Goal: Task Accomplishment & Management: Manage account settings

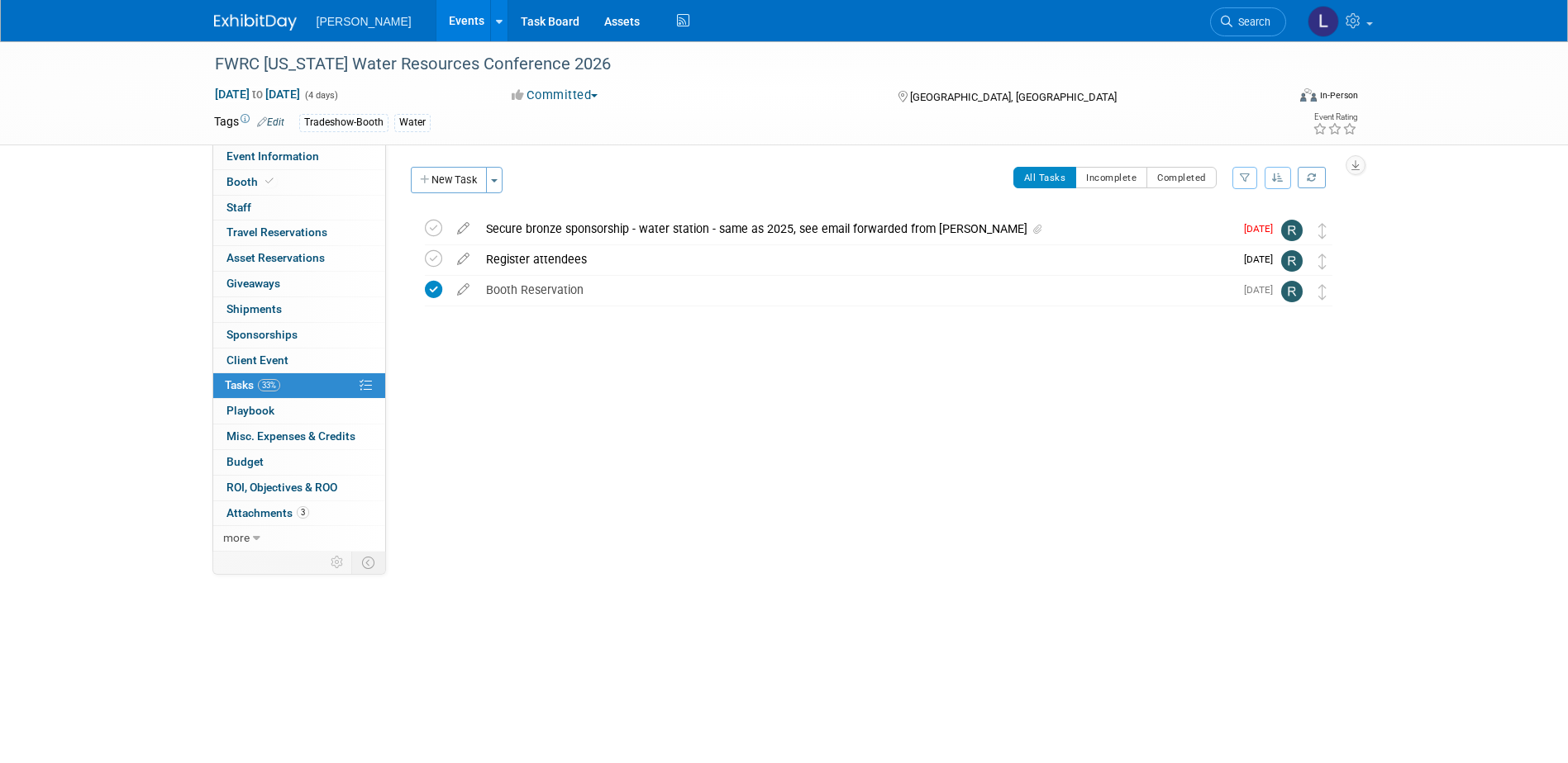
click at [436, 20] on link "Events" at bounding box center [466, 21] width 60 height 41
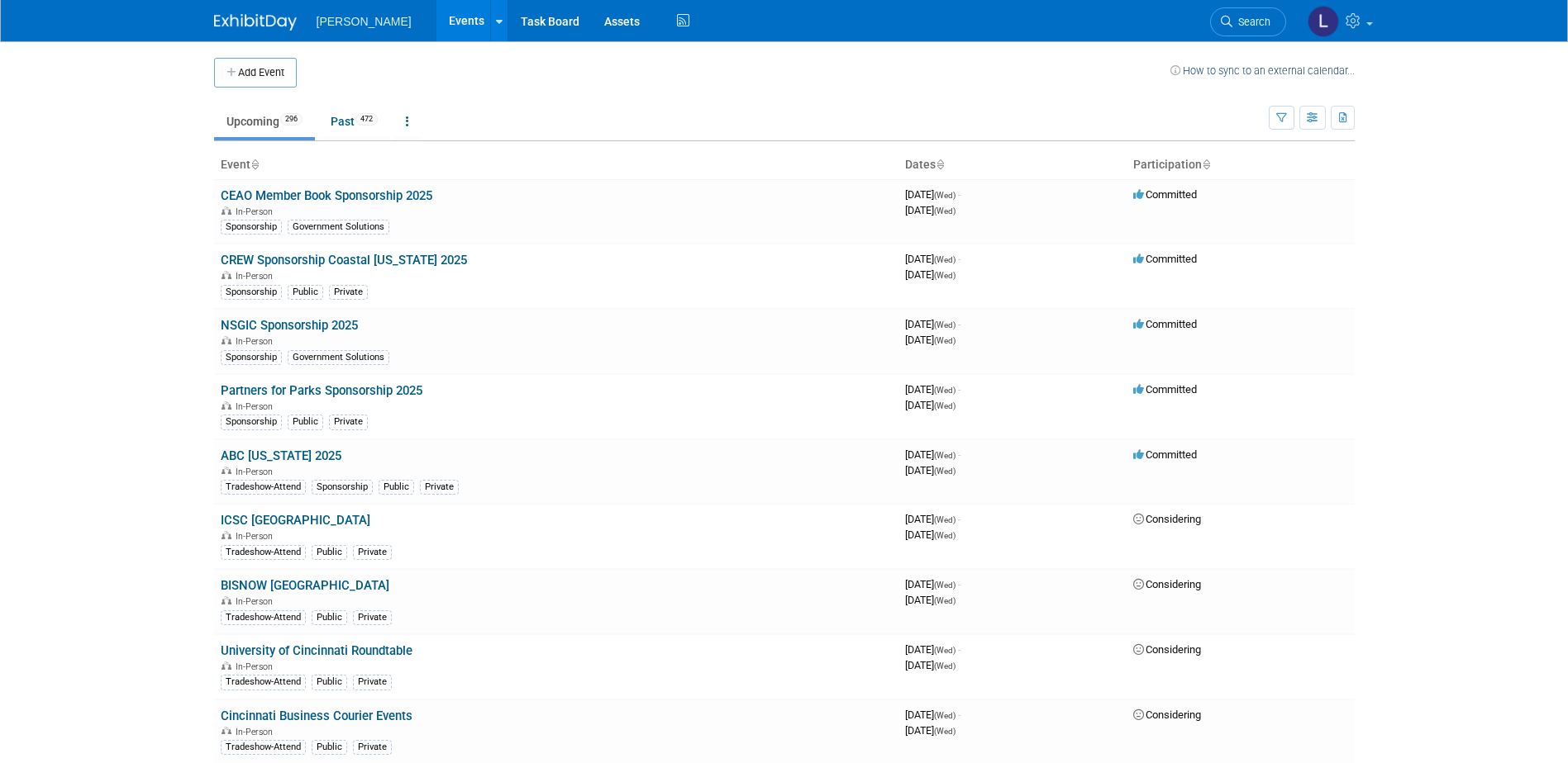
scroll to position [4036, 0]
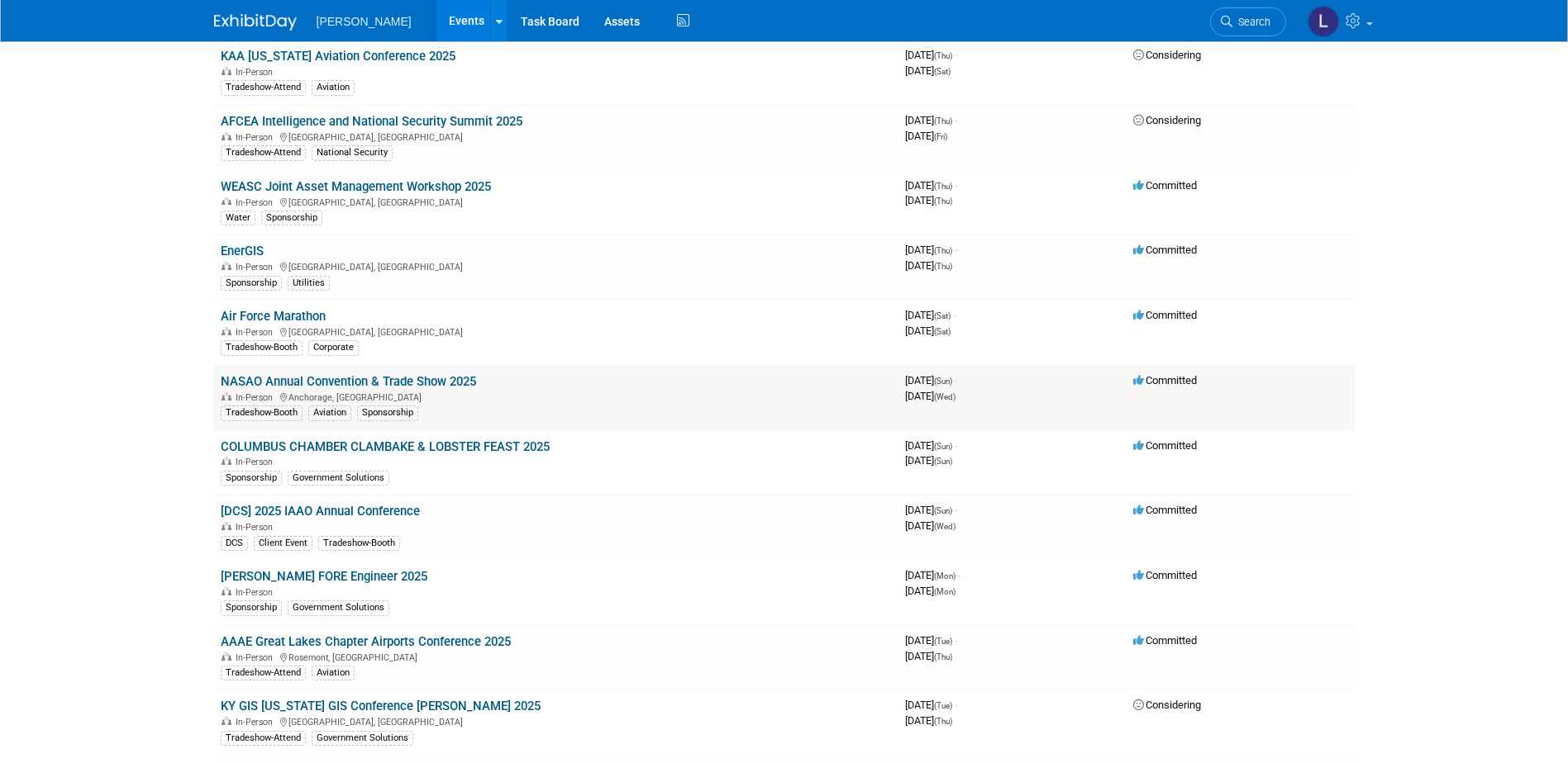
click at [423, 380] on link "NASAO Annual Convention & Trade Show 2025" at bounding box center [349, 381] width 255 height 15
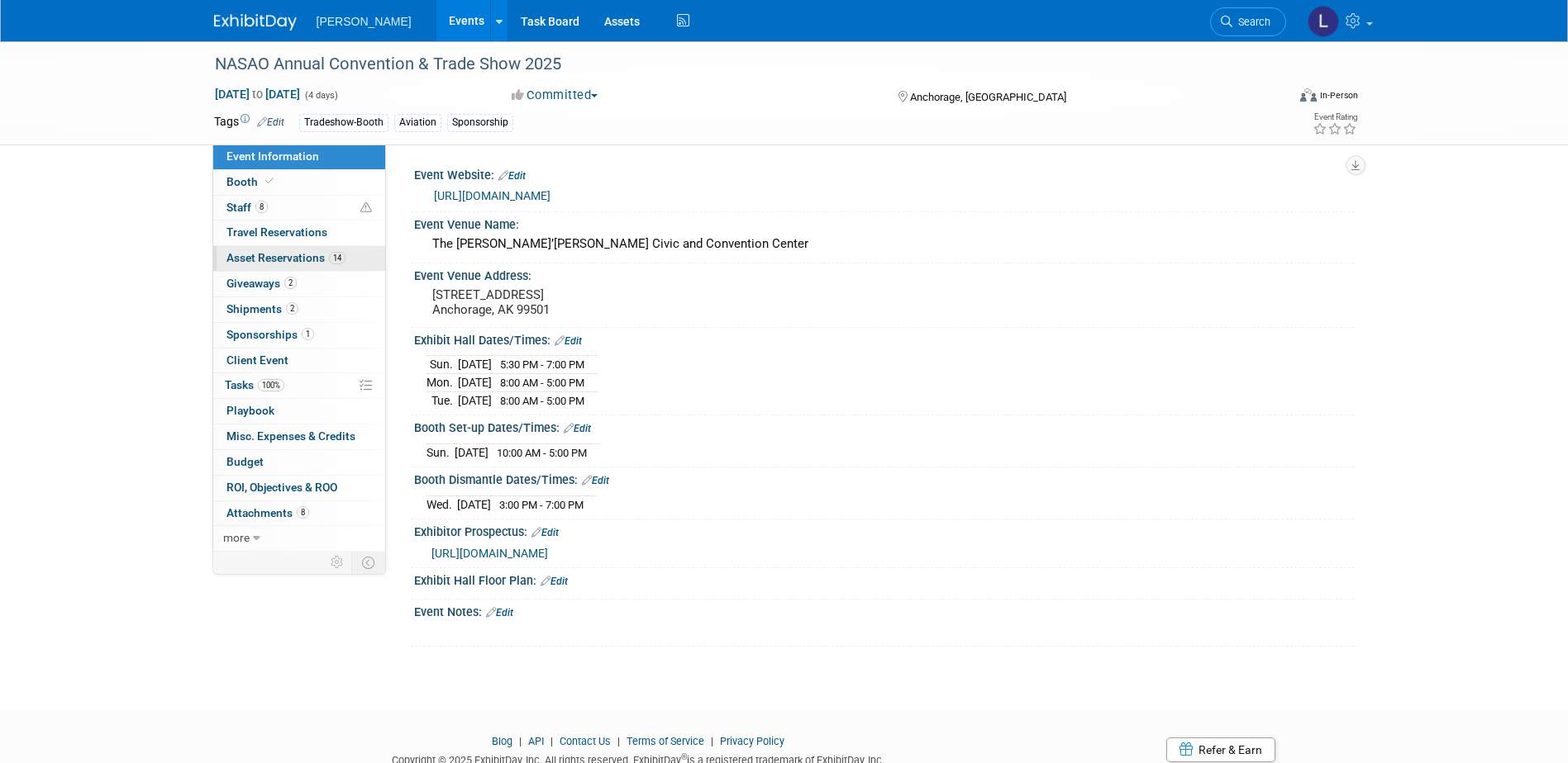
drag, startPoint x: 308, startPoint y: 254, endPoint x: 334, endPoint y: 258, distance: 26.3
click at [308, 254] on span "Asset Reservations 14" at bounding box center [285, 257] width 119 height 13
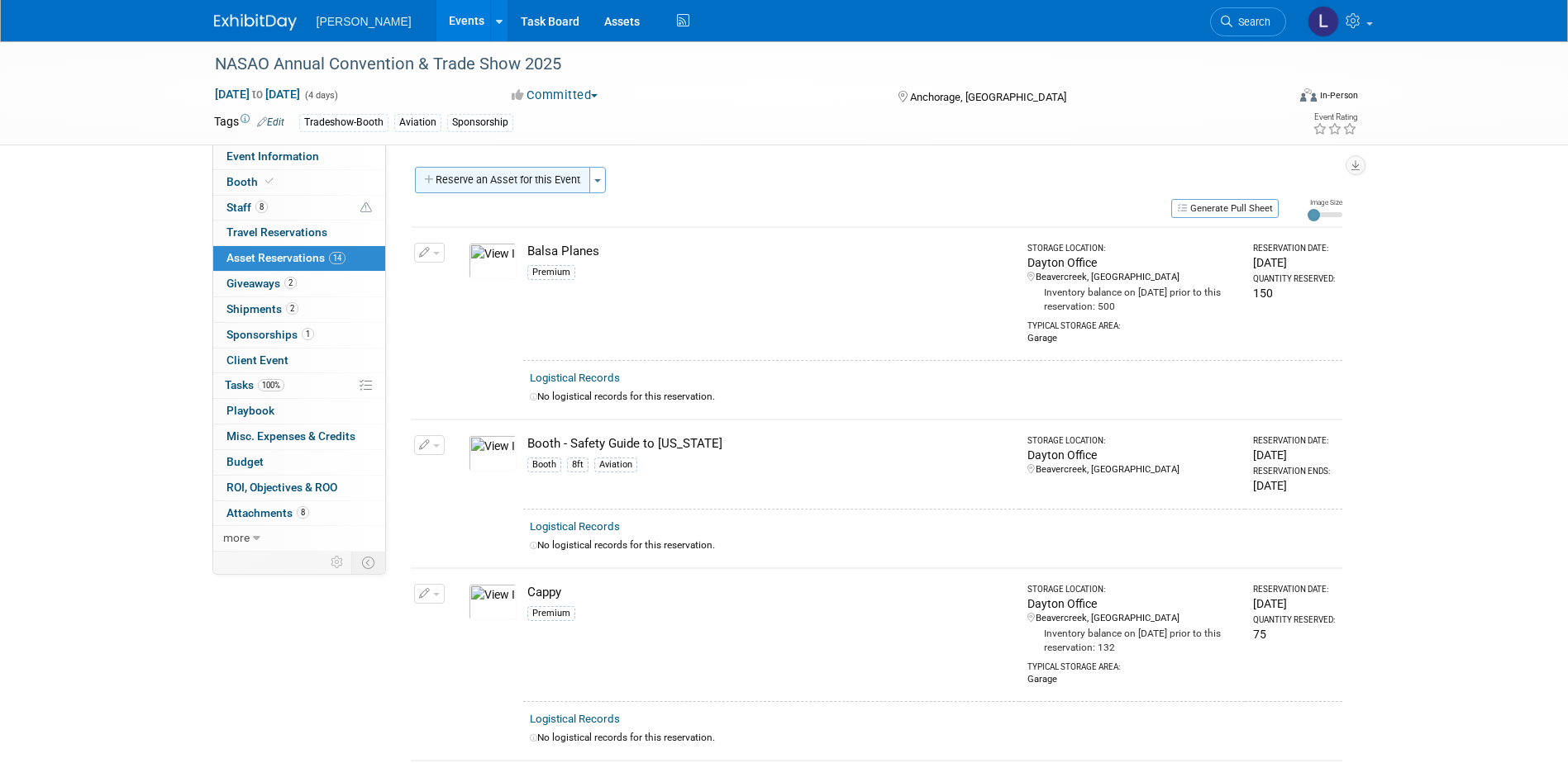
click at [471, 170] on button "Reserve an Asset for this Event" at bounding box center [502, 180] width 176 height 27
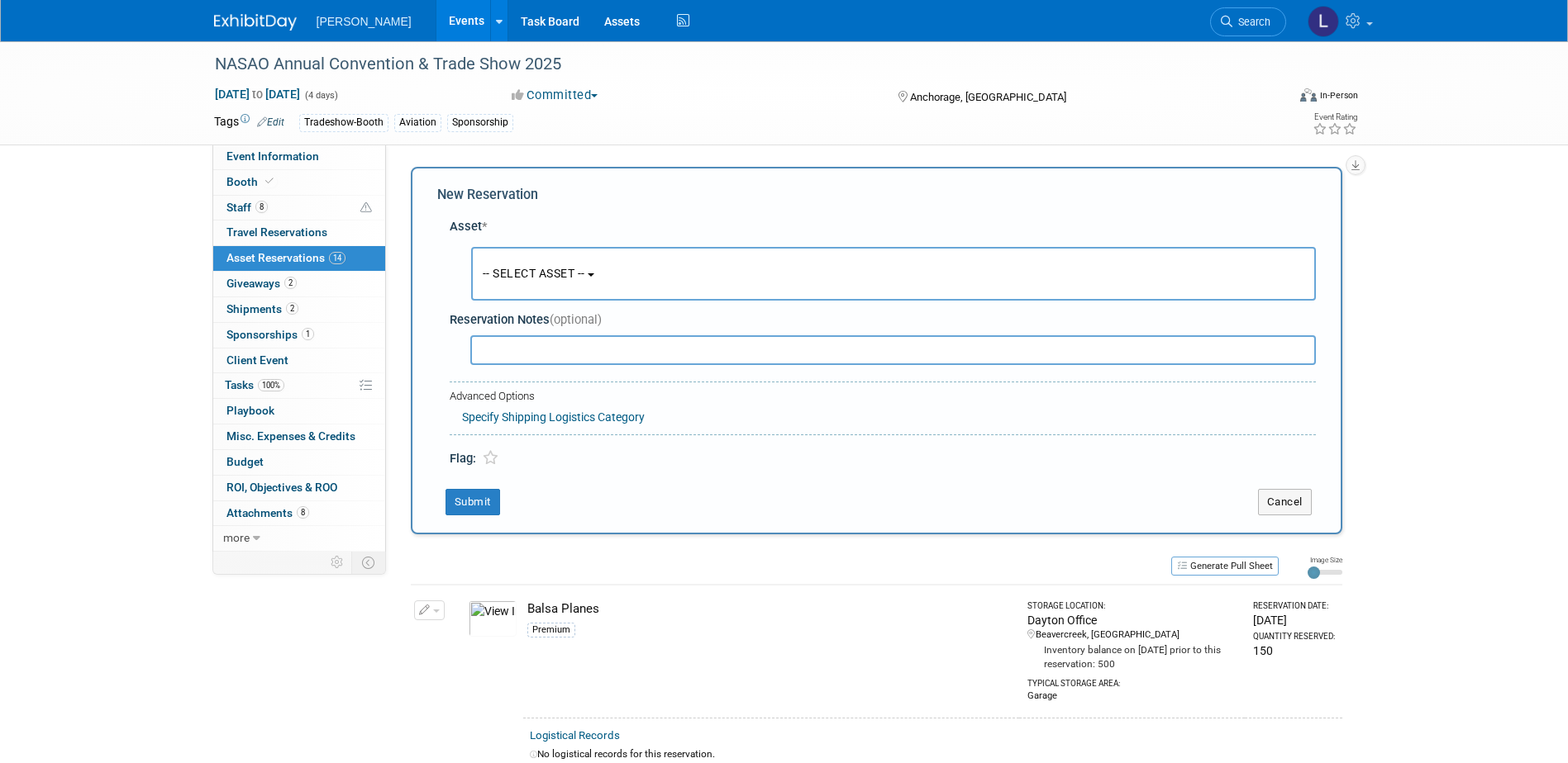
scroll to position [15, 0]
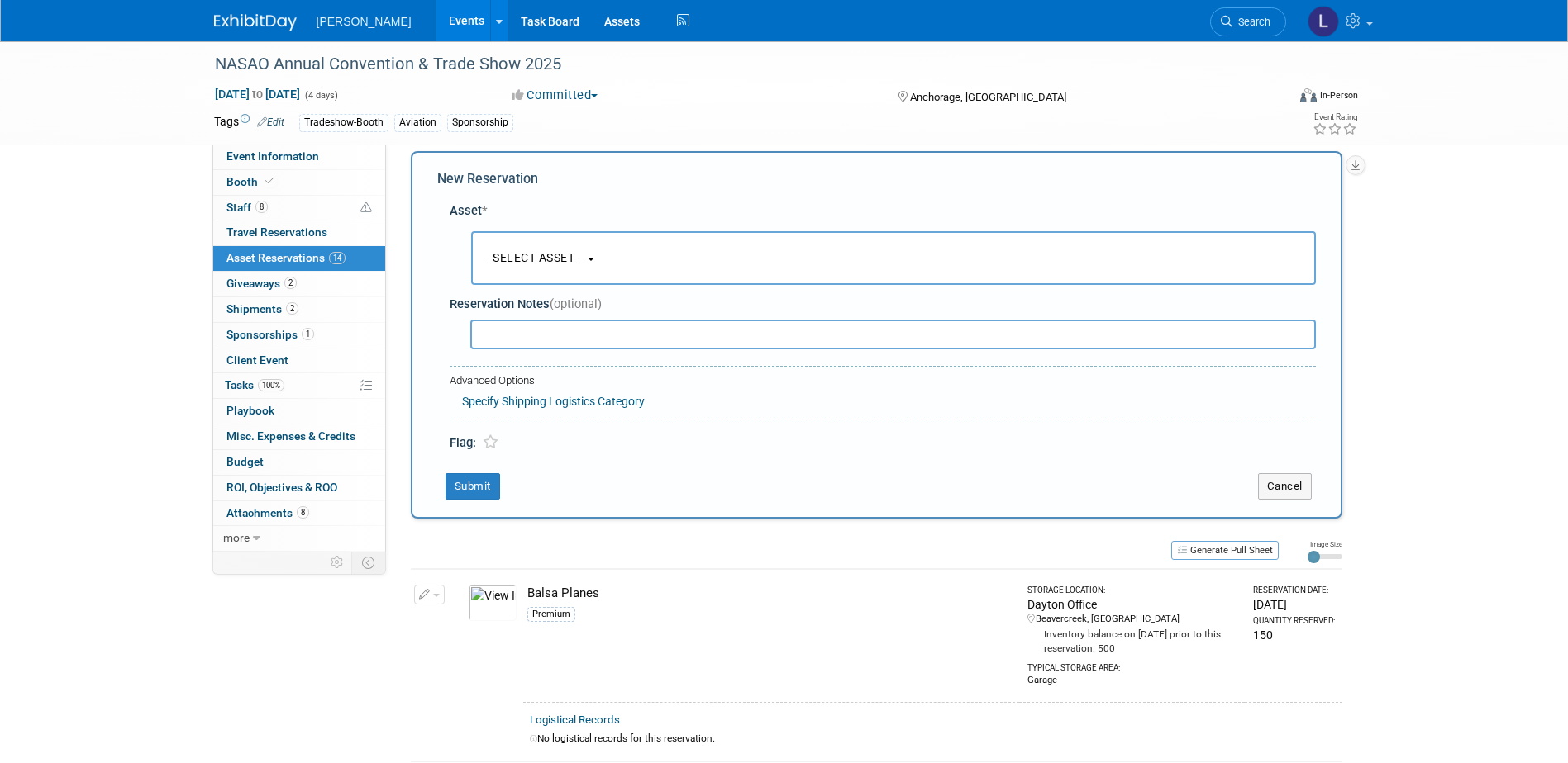
click at [530, 250] on button "-- SELECT ASSET --" at bounding box center [894, 258] width 845 height 54
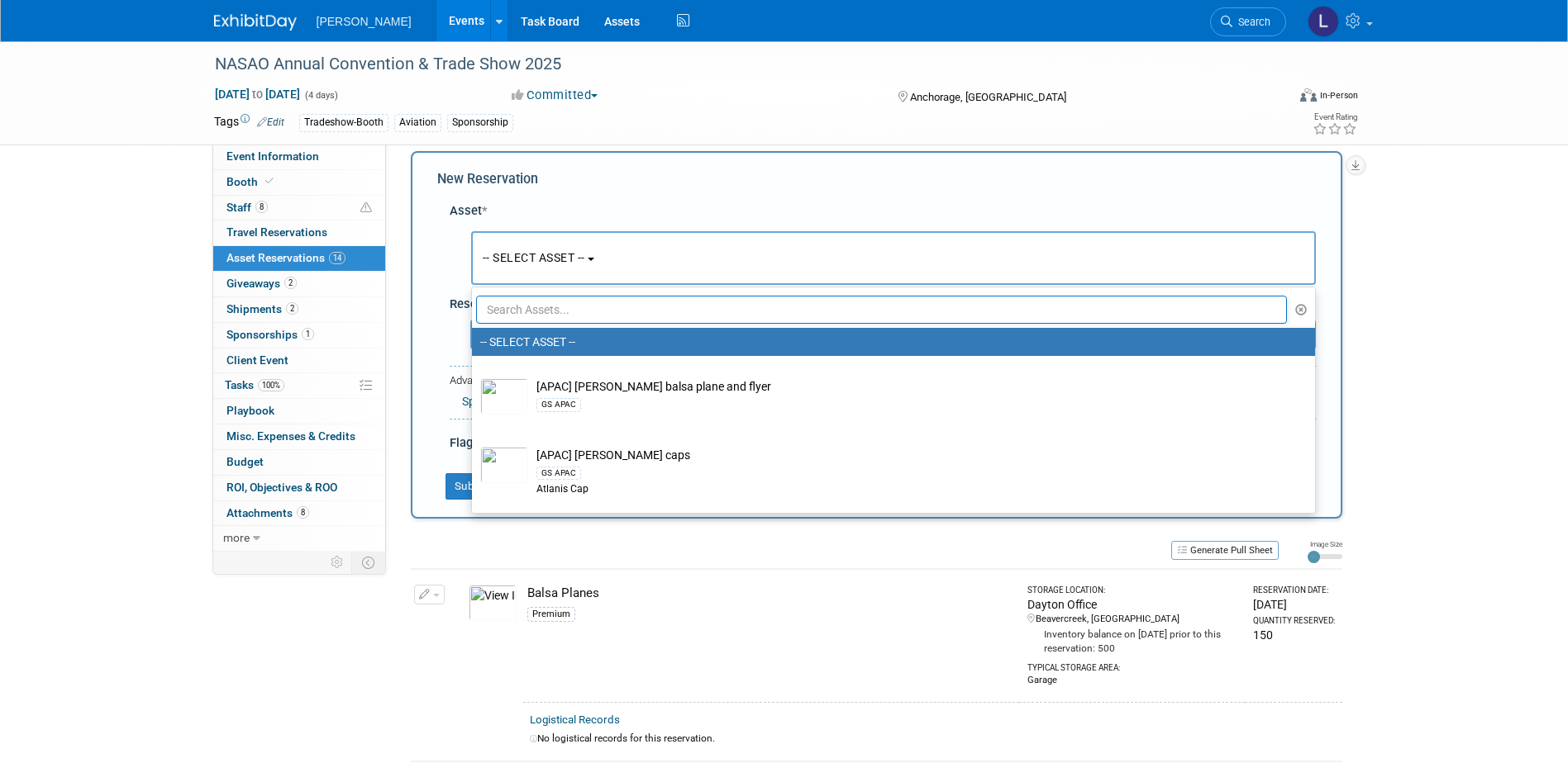
click at [575, 312] on input "text" at bounding box center [882, 309] width 811 height 28
type input "k"
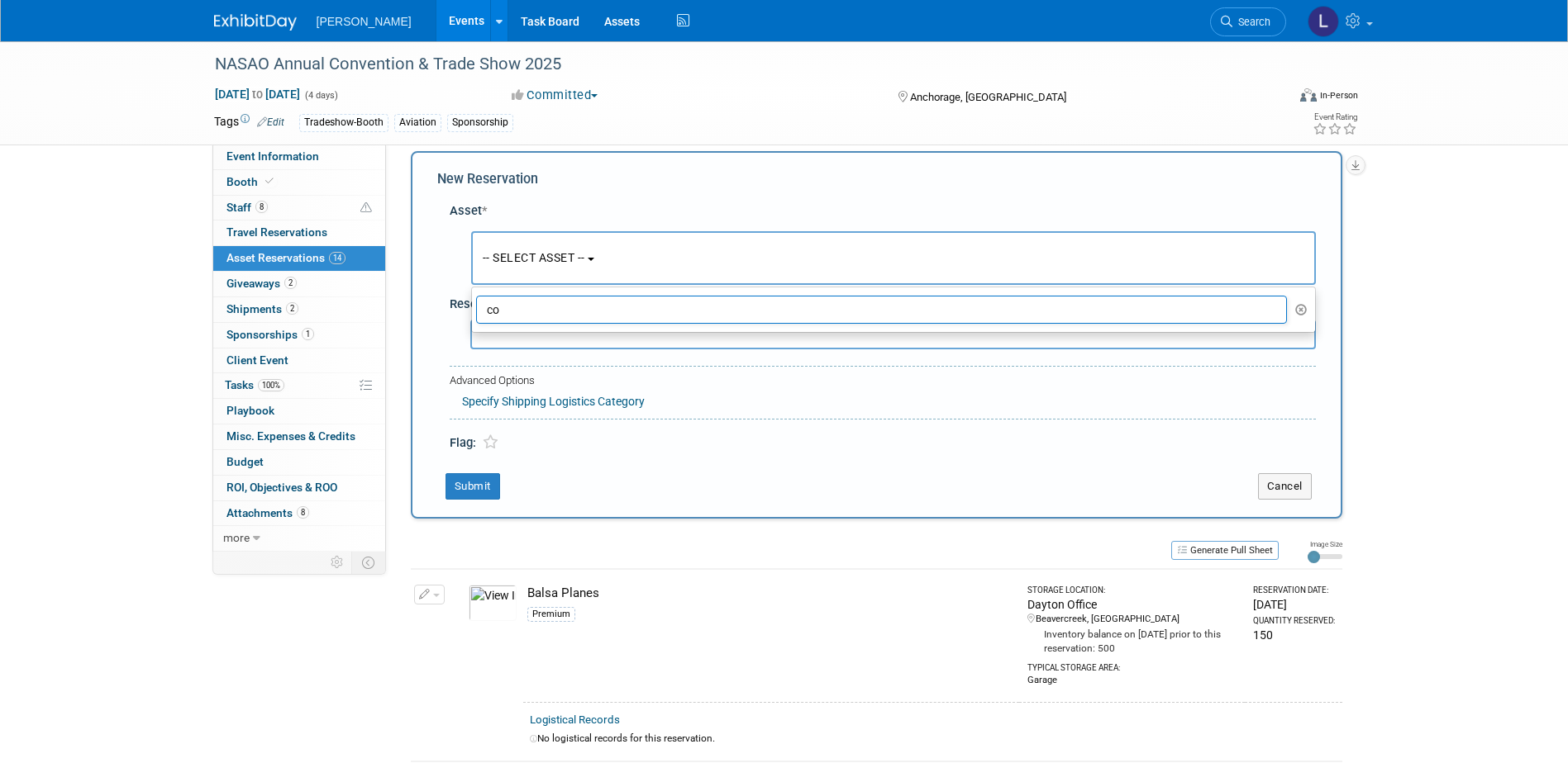
type input "c"
type input "o"
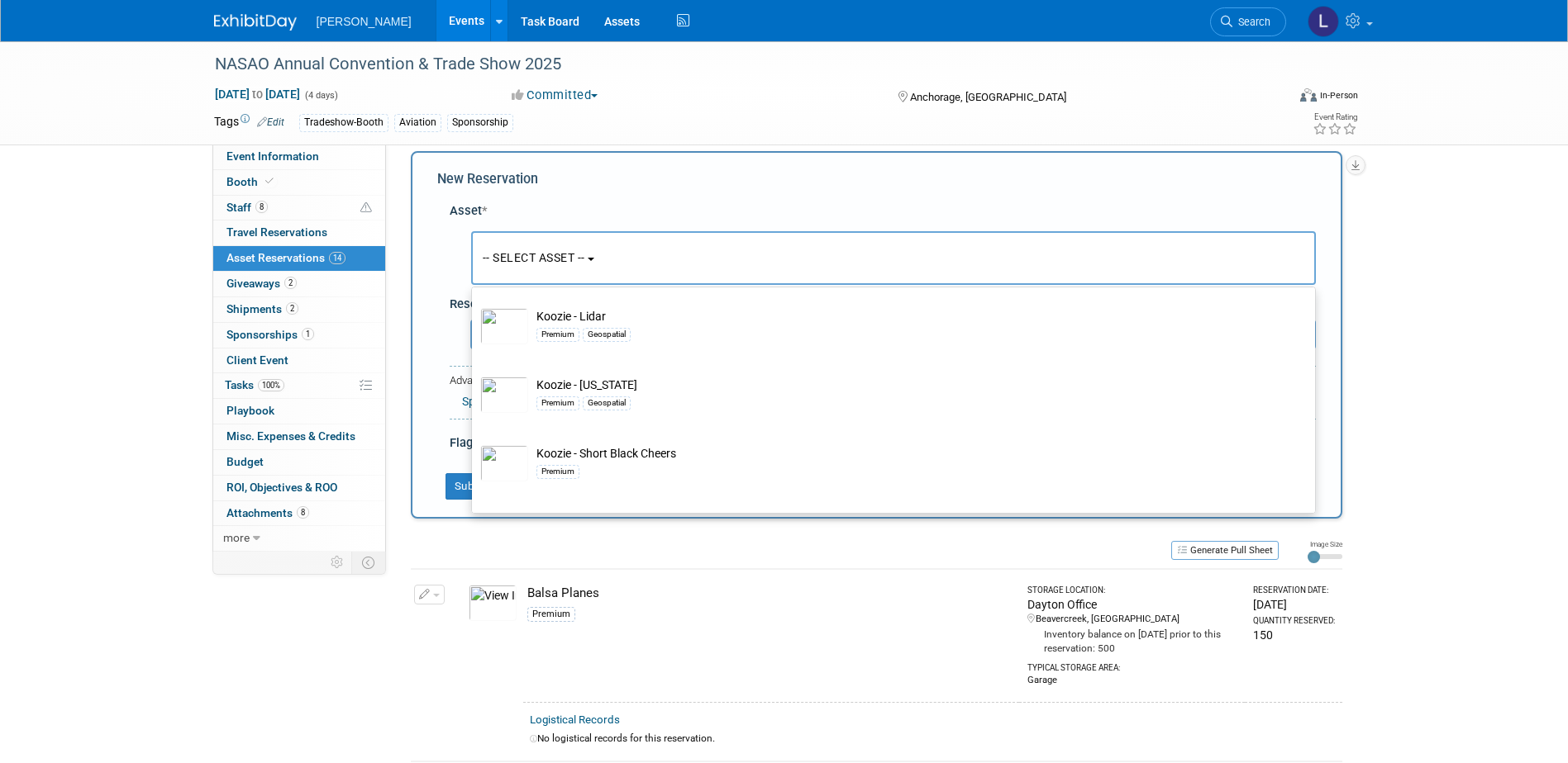
scroll to position [305, 0]
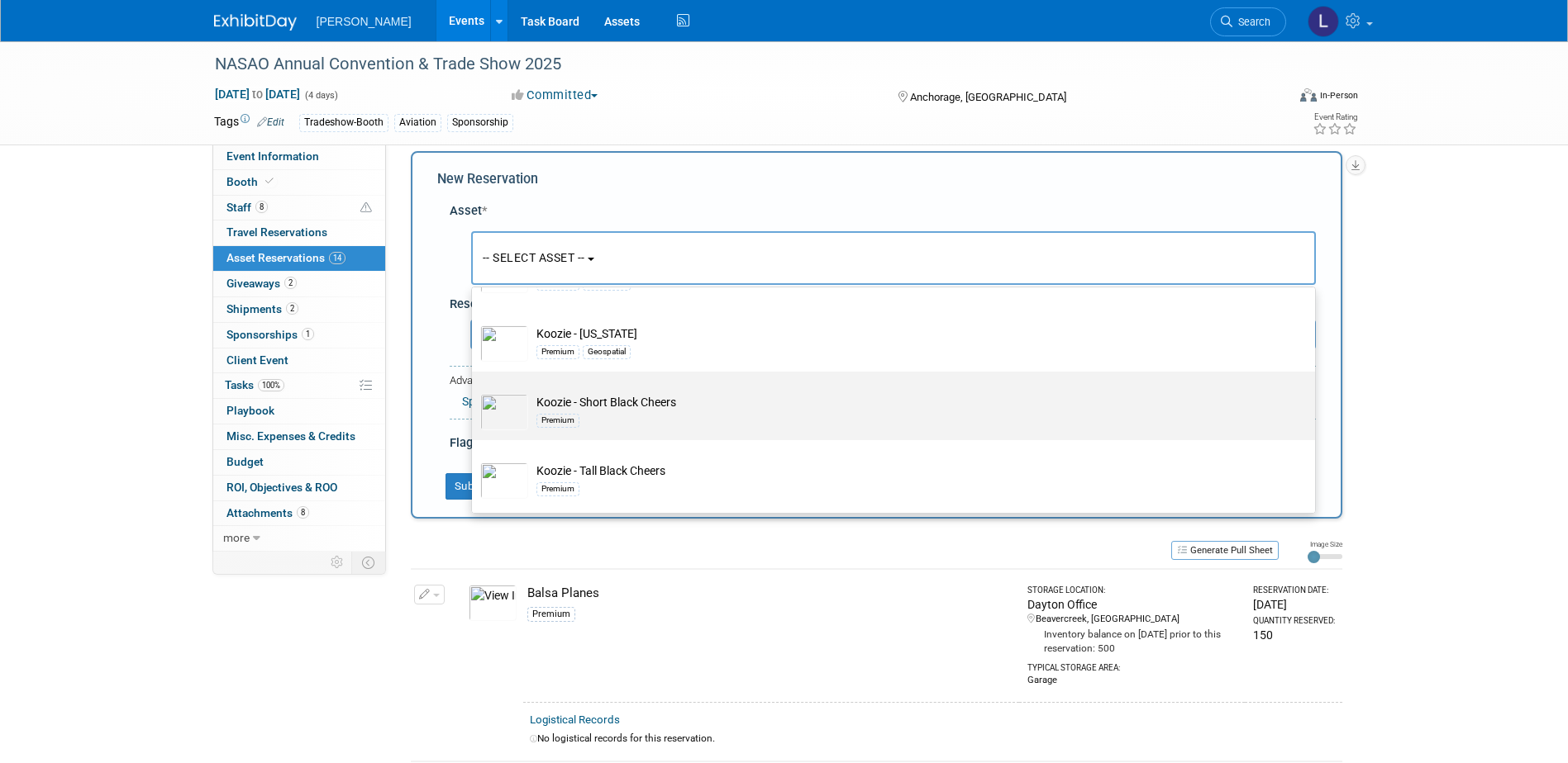
type input "kooz"
click at [787, 414] on div "Premium" at bounding box center [909, 420] width 745 height 19
click at [475, 391] on input "Koozie - Short Black Cheers Premium" at bounding box center [469, 386] width 11 height 11
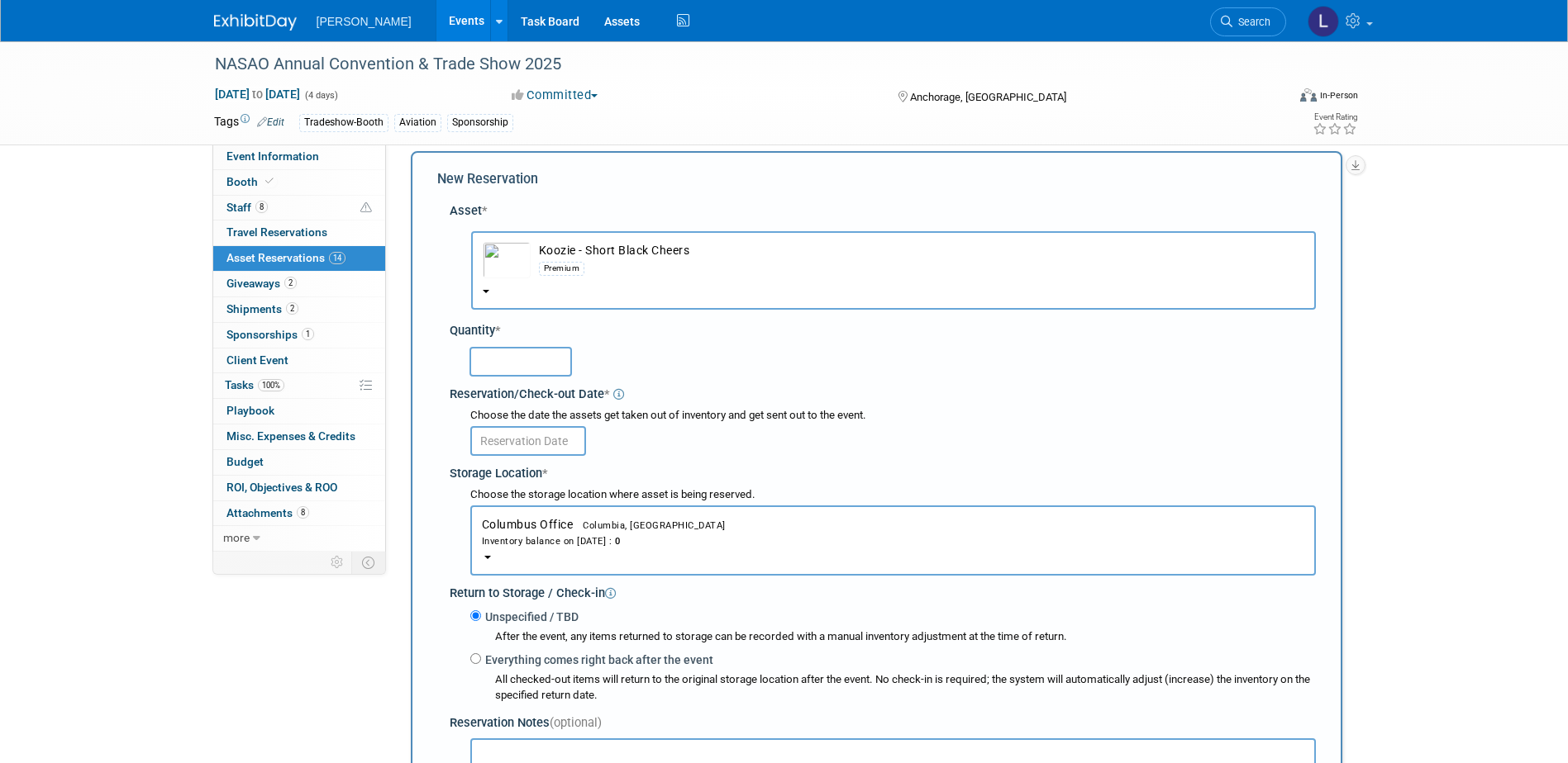
click at [737, 536] on div "Inventory balance on [DATE] : 0" at bounding box center [893, 540] width 823 height 15
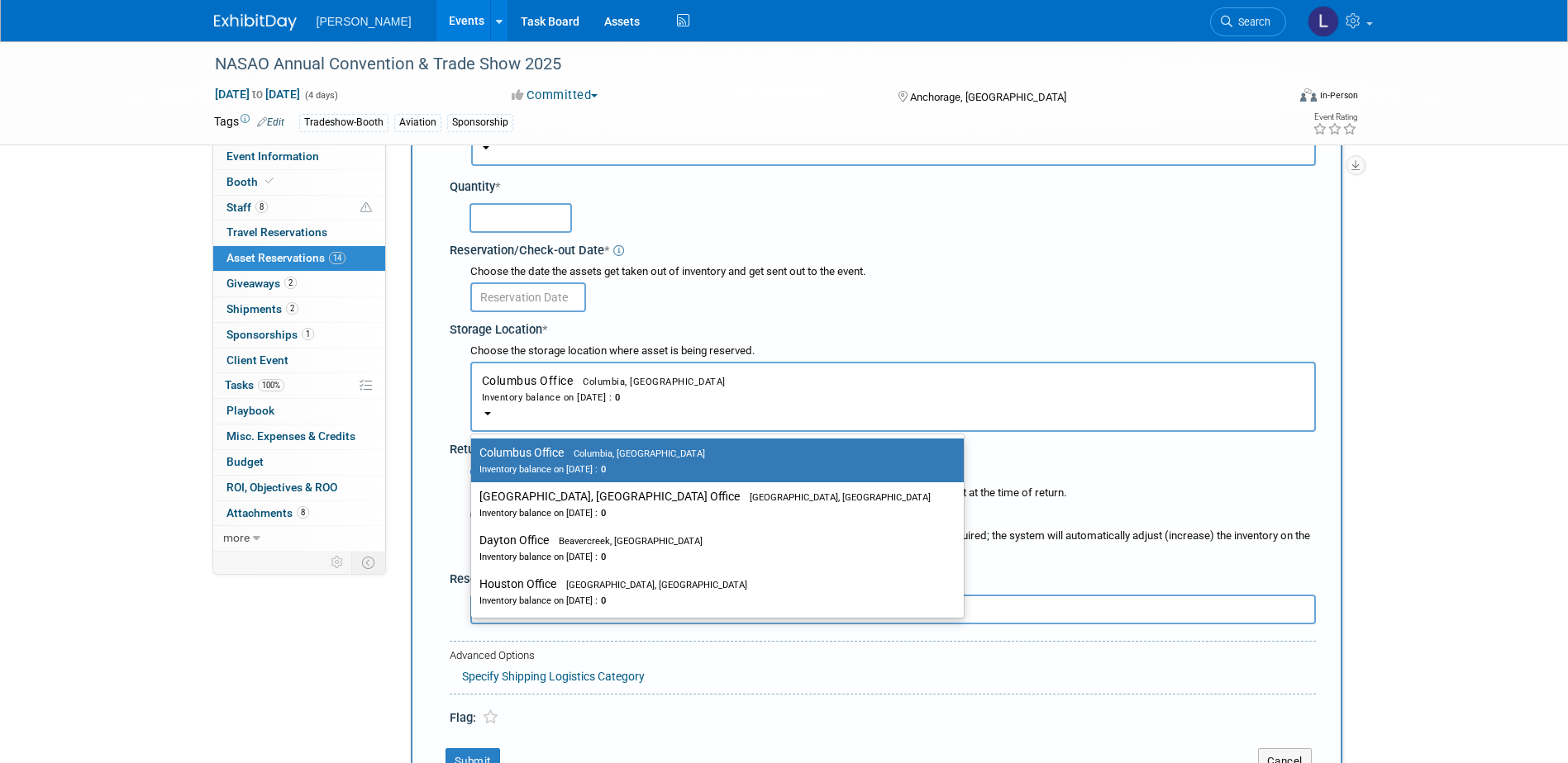
scroll to position [98, 0]
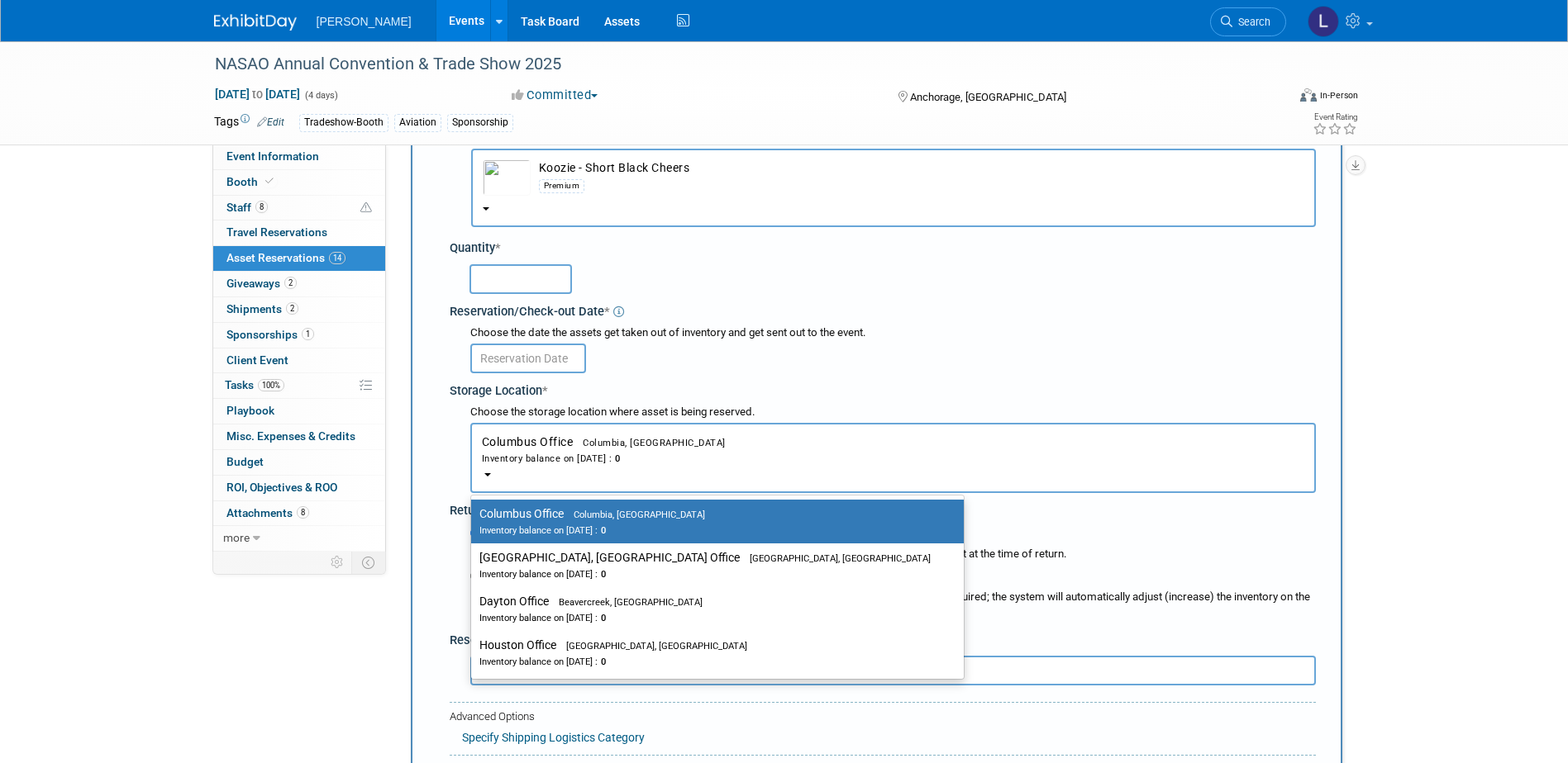
click at [670, 180] on div "Premium" at bounding box center [921, 185] width 765 height 19
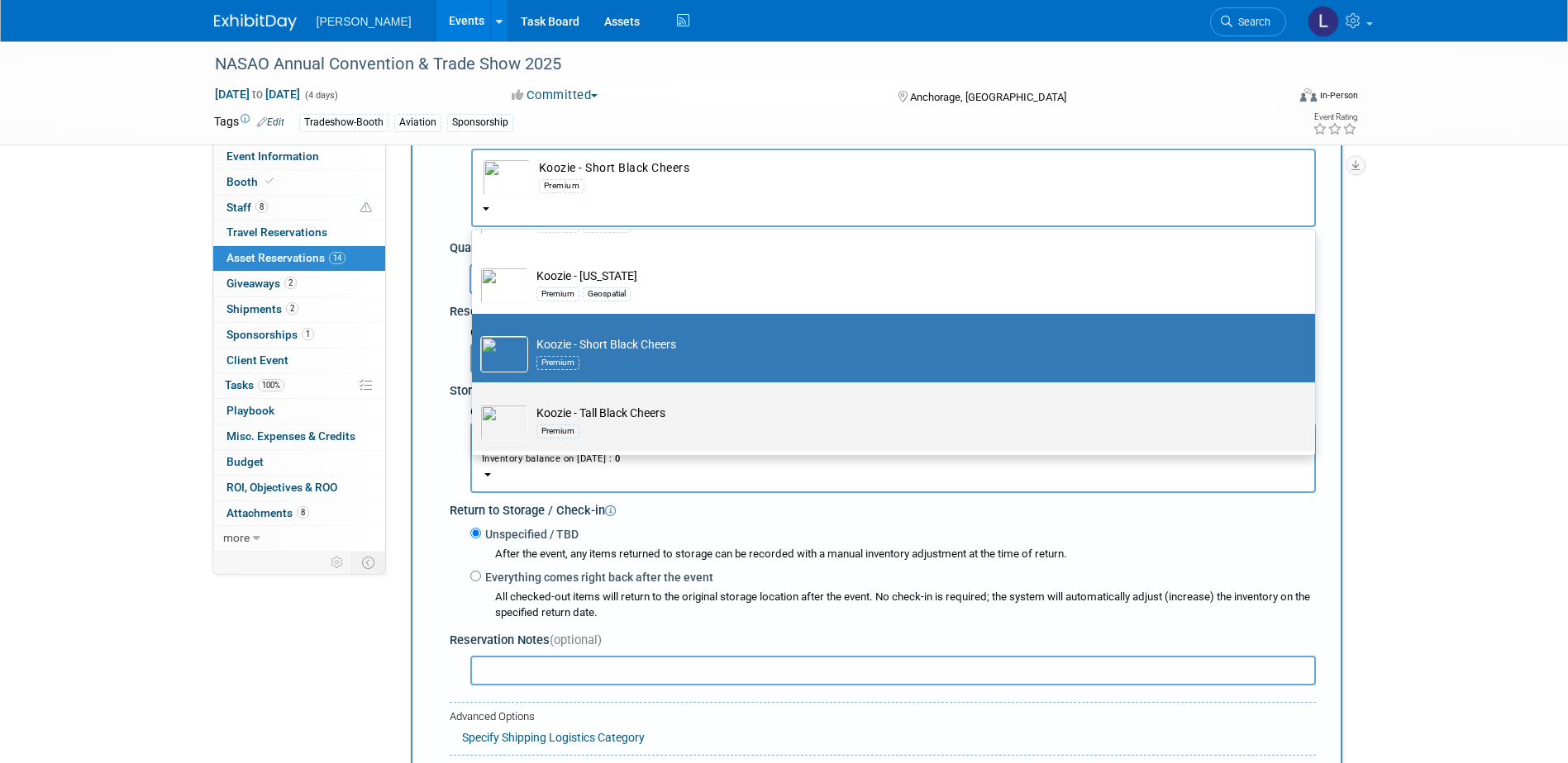
click at [677, 409] on td "Koozie - Tall Black Cheers Premium" at bounding box center [905, 423] width 754 height 36
click at [475, 402] on input "Koozie - Tall Black Cheers Premium" at bounding box center [469, 396] width 11 height 11
select select "10723132"
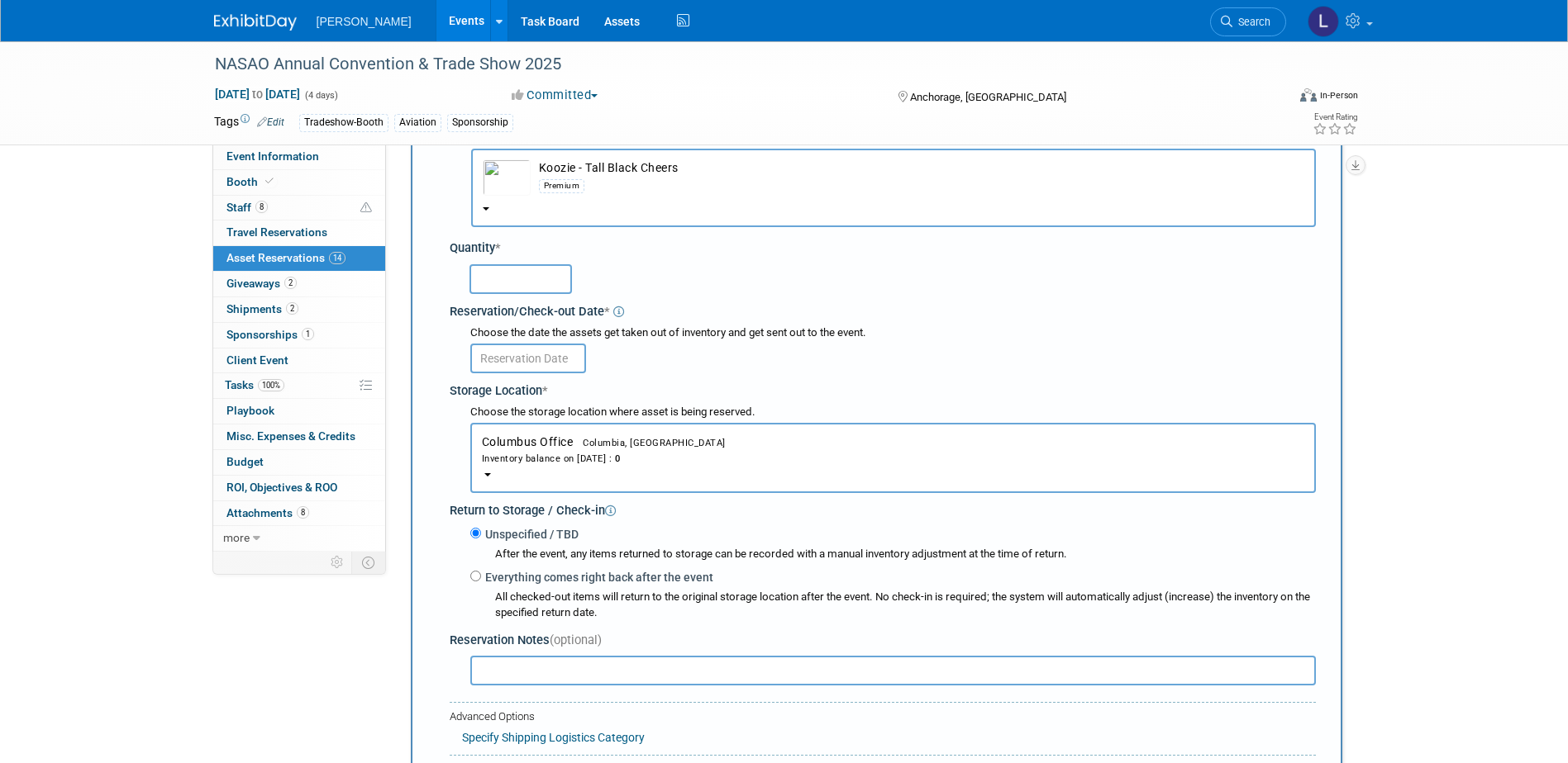
click at [693, 450] on button "Columbus Office Columbia, [GEOGRAPHIC_DATA] Inventory balance on [DATE] : 0" at bounding box center [893, 458] width 846 height 70
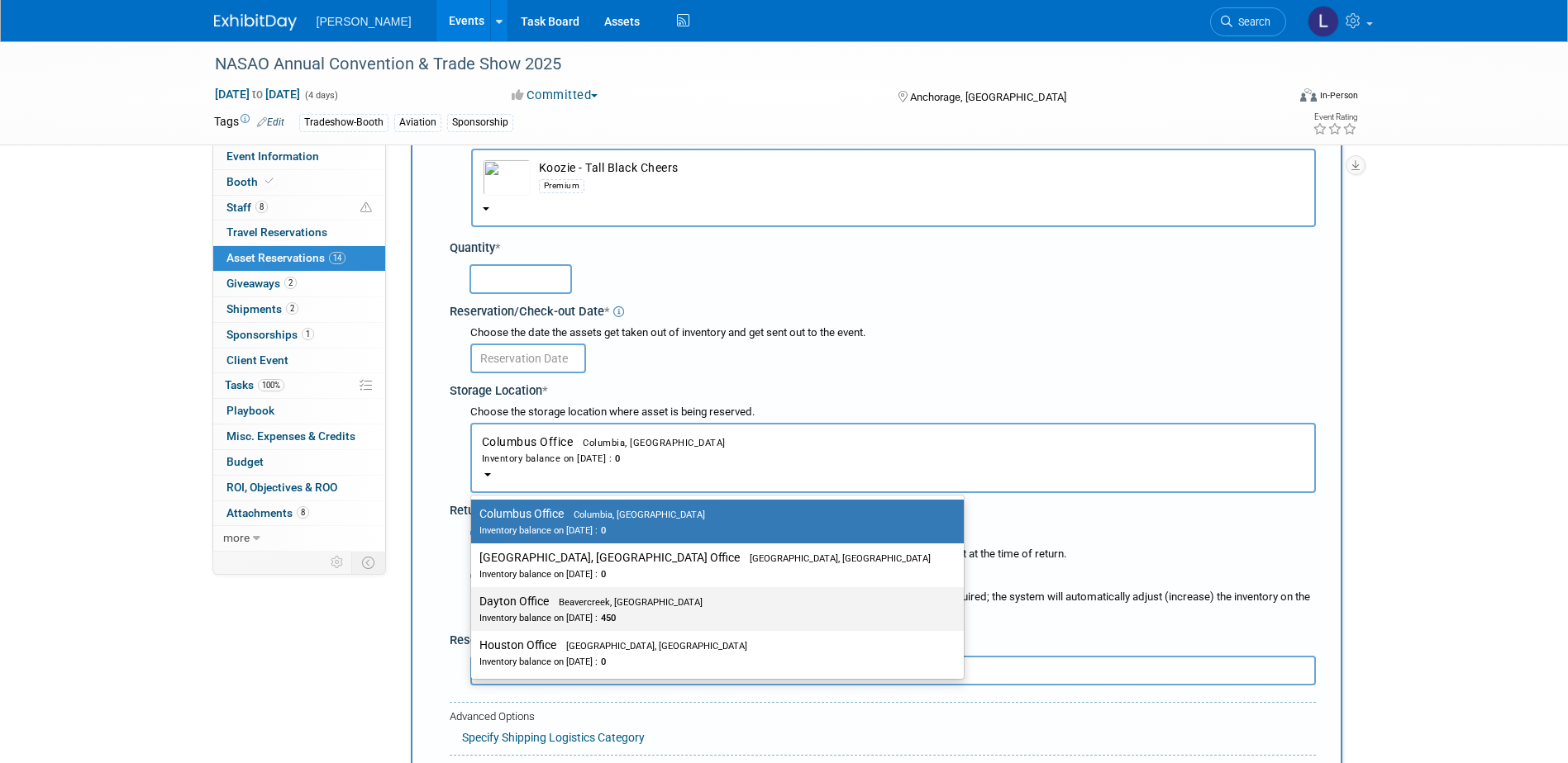
click at [643, 611] on div "Inventory balance on [DATE] : 450" at bounding box center [705, 617] width 452 height 15
click at [474, 607] on input "Dayton Office Beavercreek, [GEOGRAPHIC_DATA] Inventory balance on [DATE] : 450" at bounding box center [468, 601] width 11 height 11
select select "11223930"
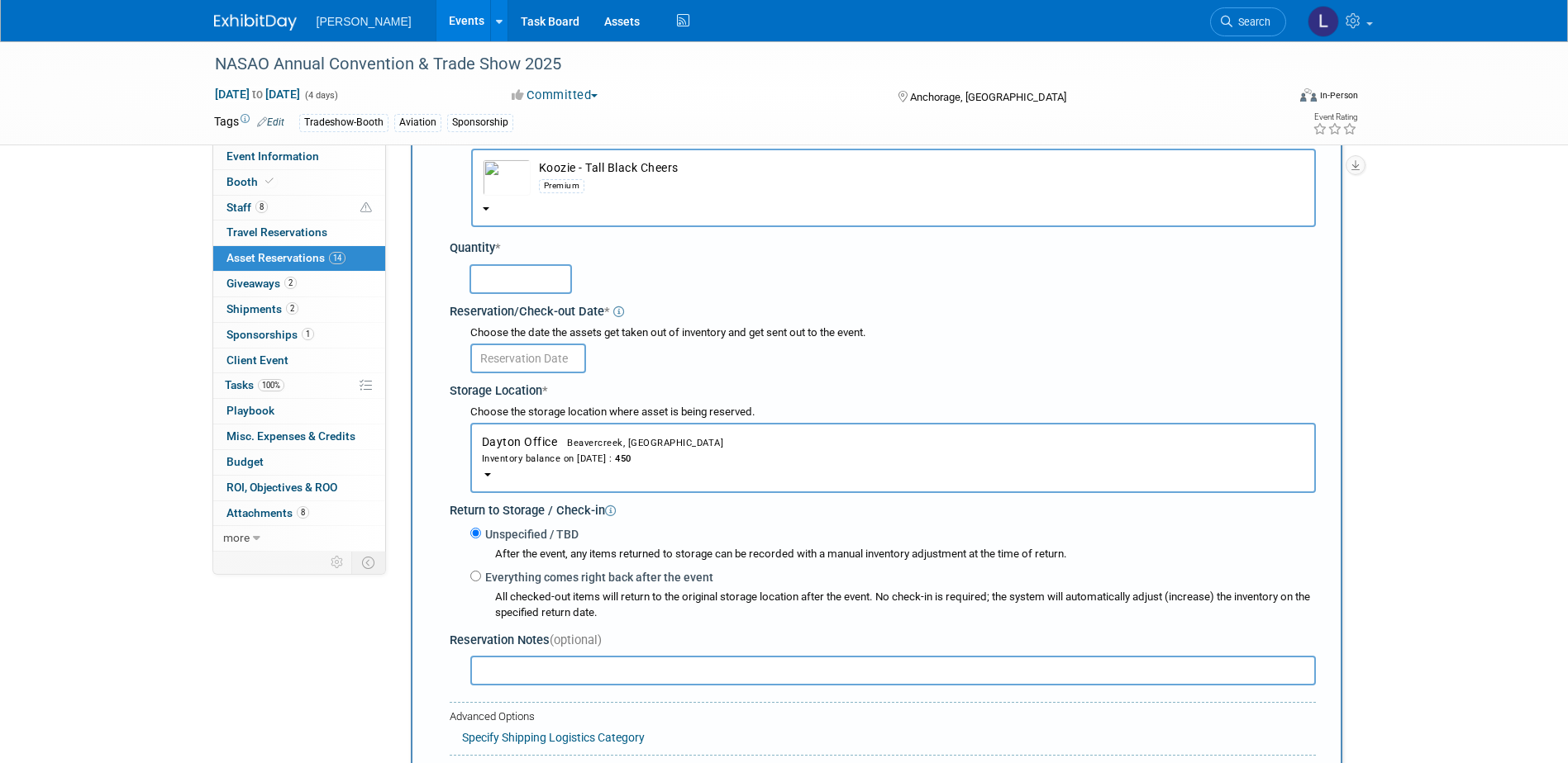
click at [570, 287] on input "text" at bounding box center [521, 279] width 103 height 30
type input "150"
click at [544, 356] on input "text" at bounding box center [528, 358] width 116 height 30
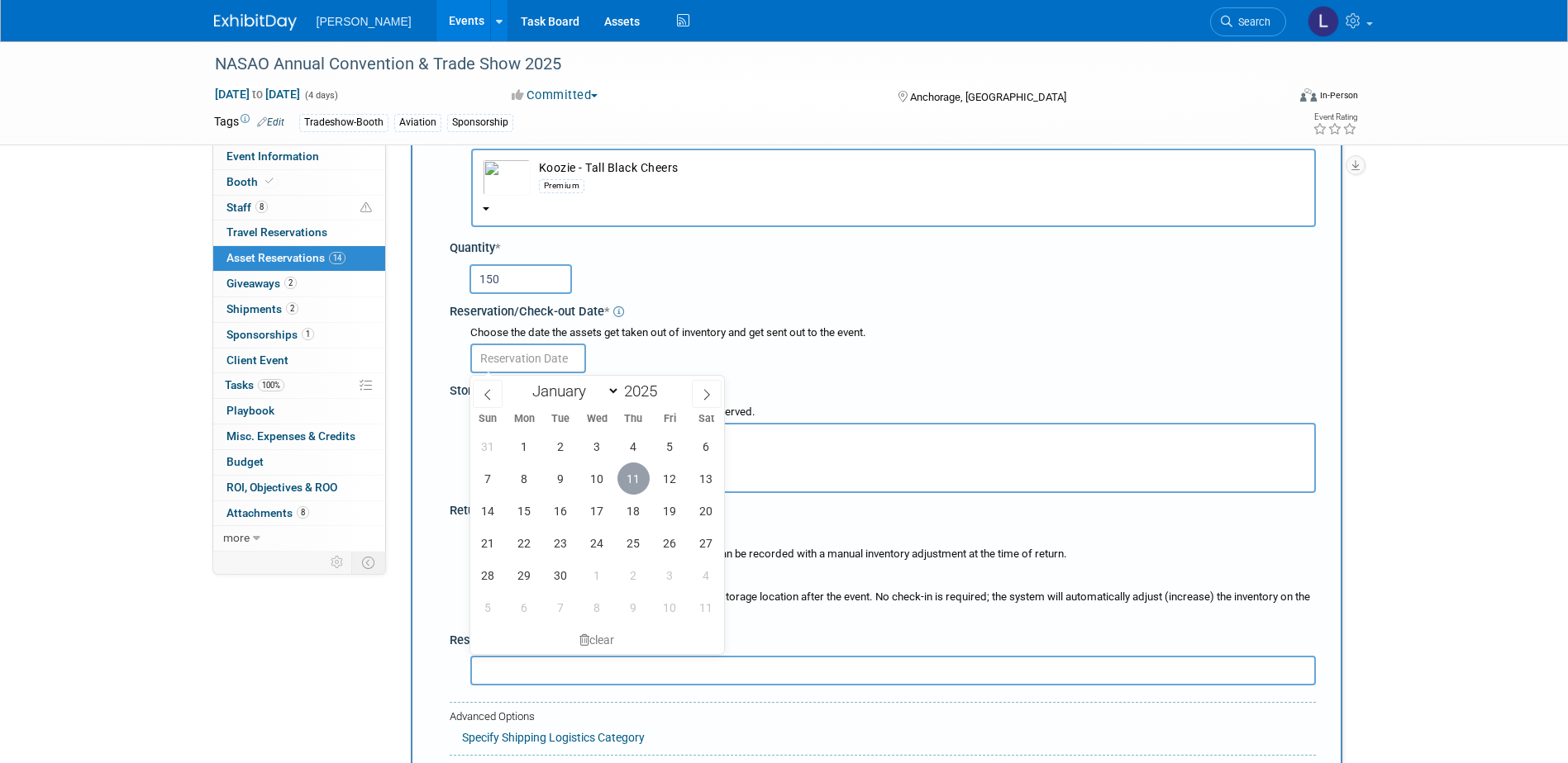
click at [630, 486] on span "11" at bounding box center [634, 479] width 33 height 33
type input "[DATE]"
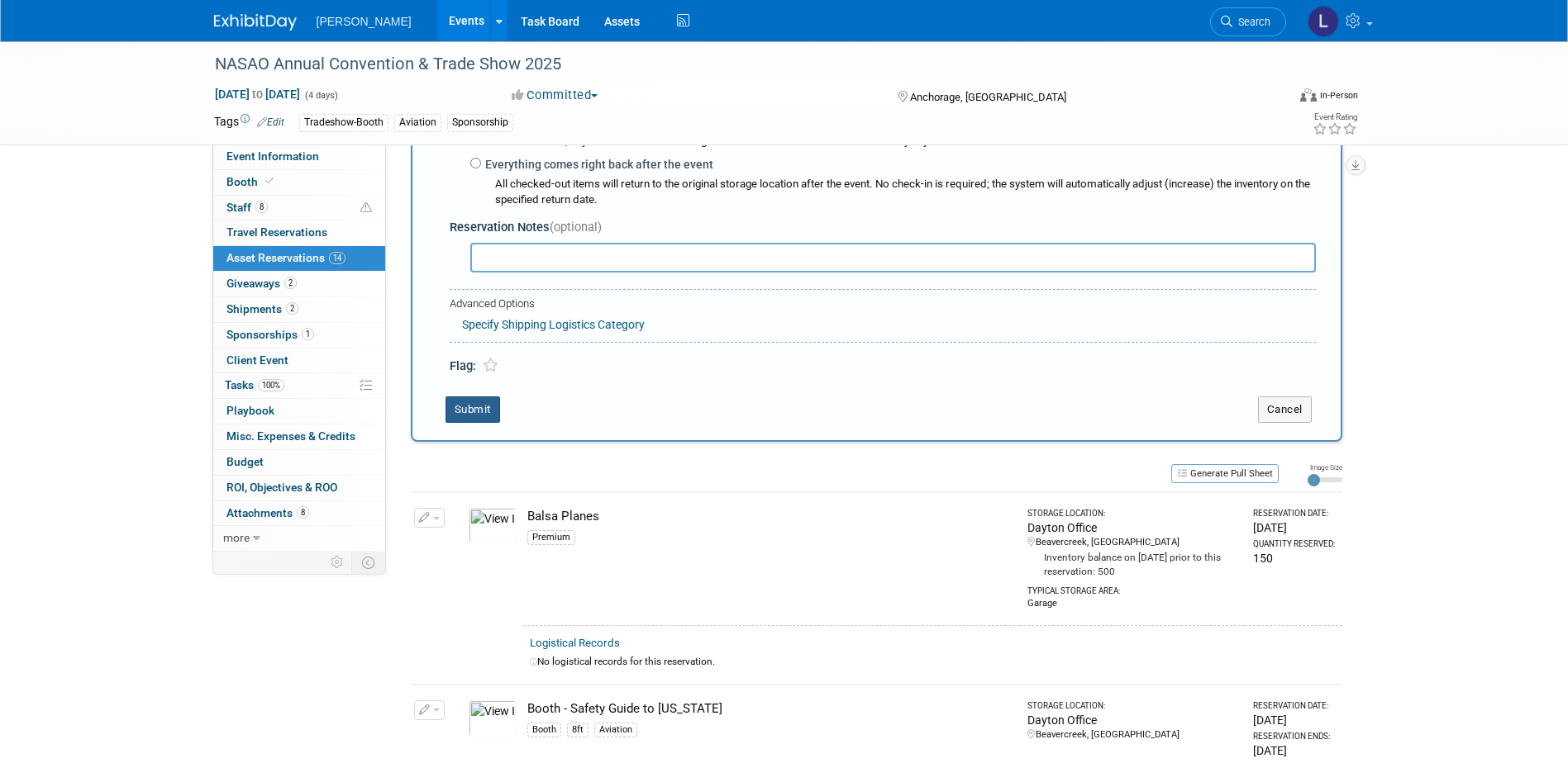
click at [488, 404] on button "Submit" at bounding box center [473, 409] width 55 height 27
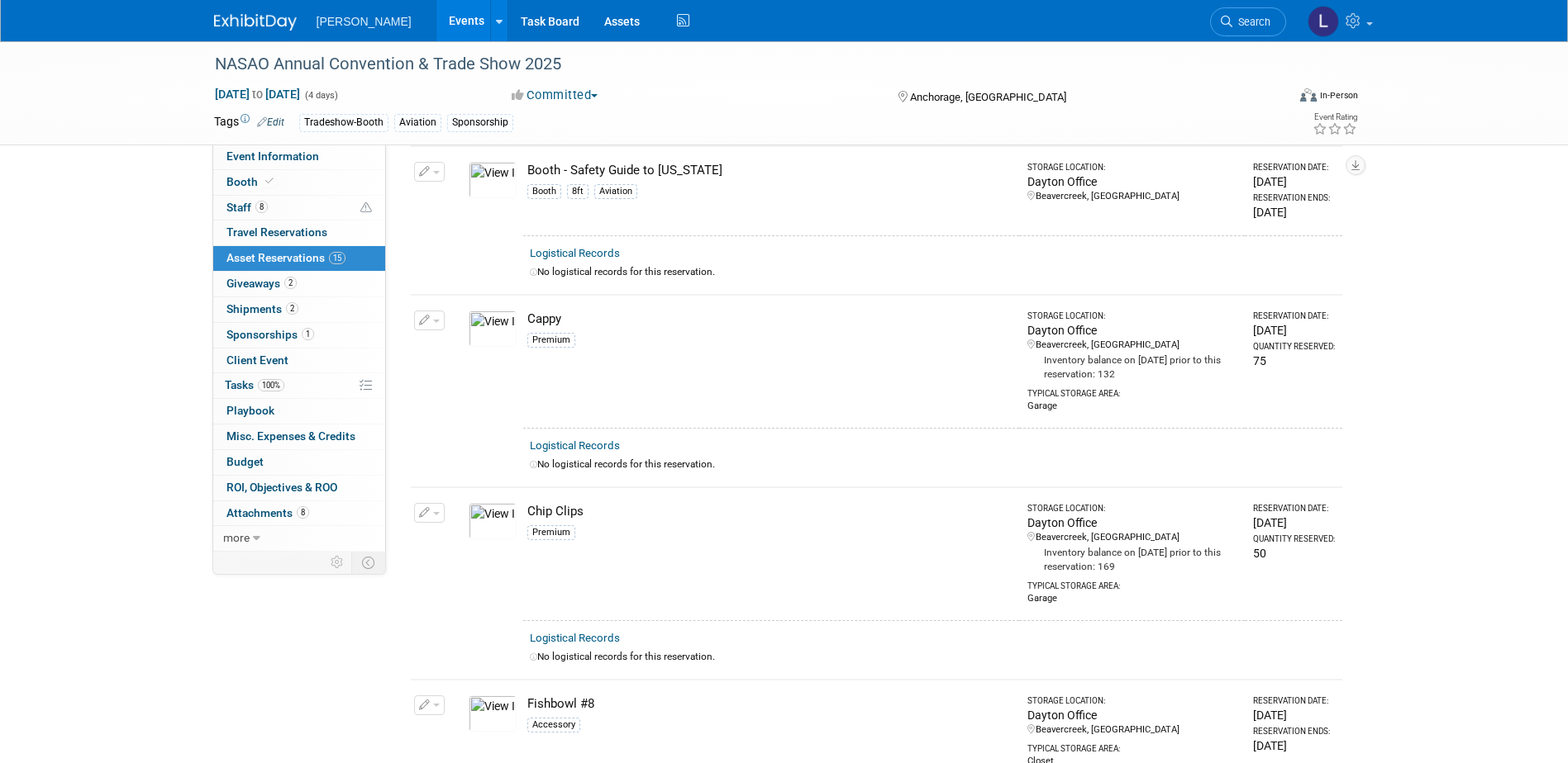
scroll to position [0, 0]
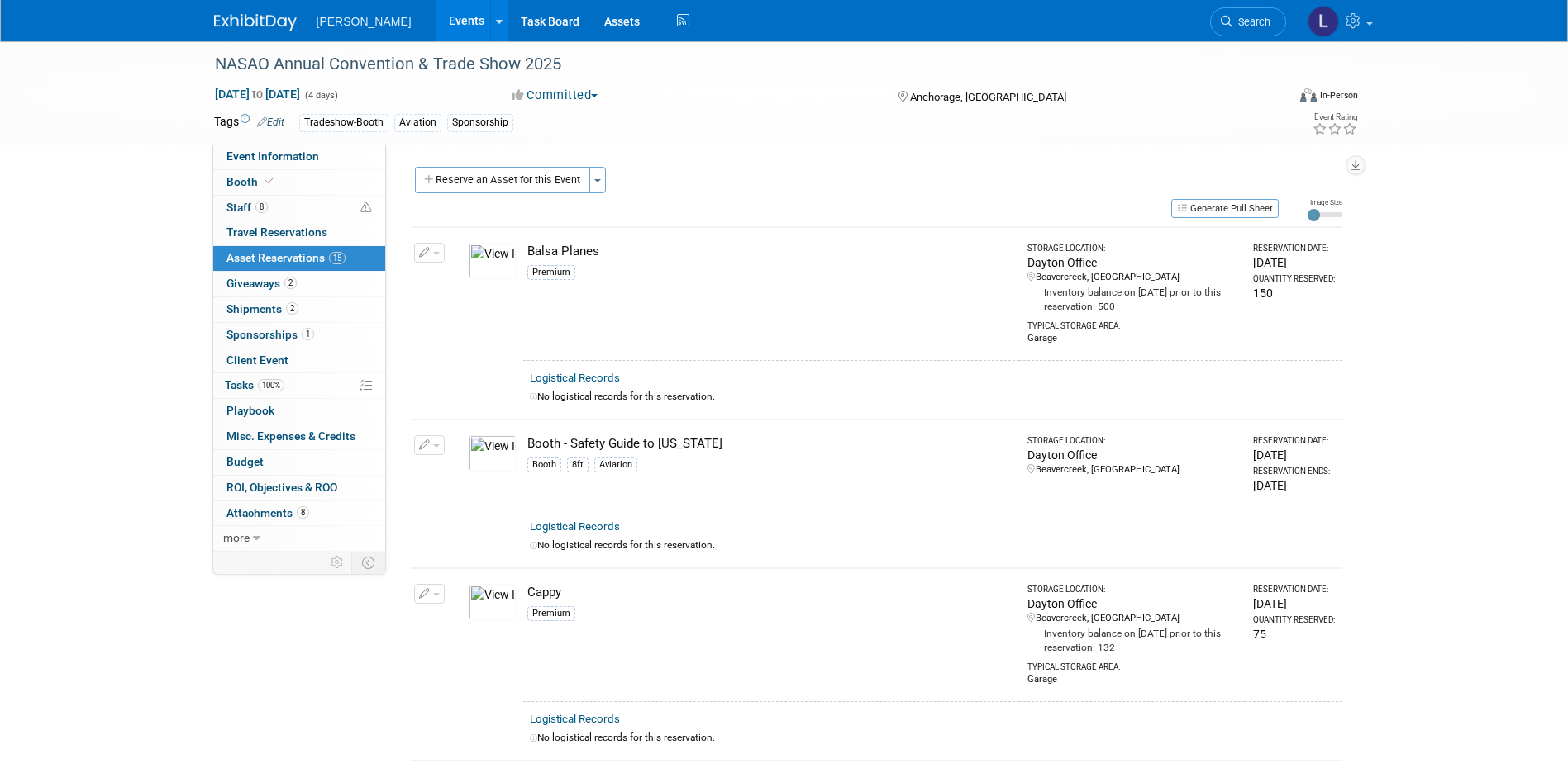
click at [528, 182] on button "Reserve an Asset for this Event" at bounding box center [502, 180] width 176 height 27
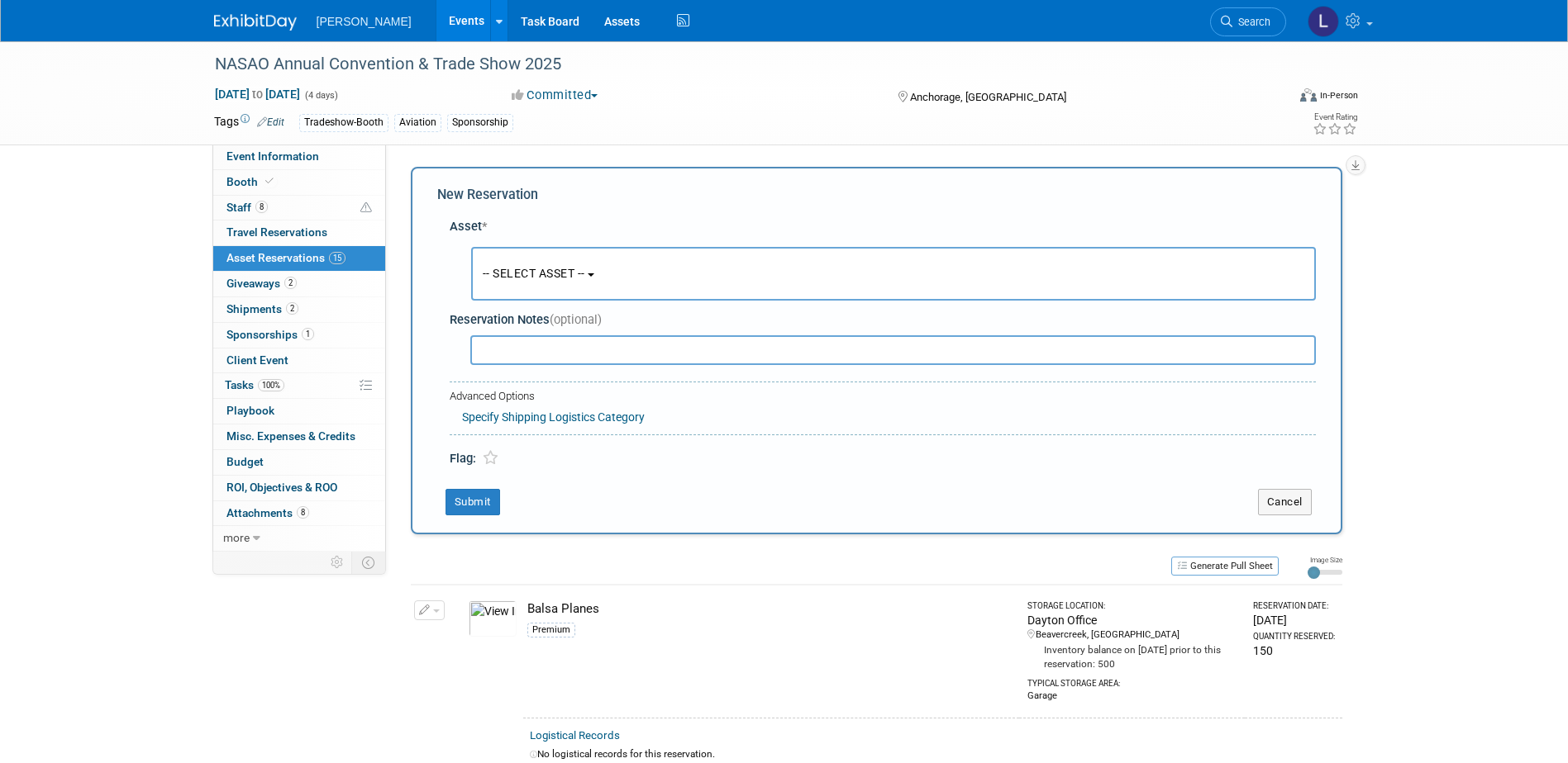
scroll to position [15, 0]
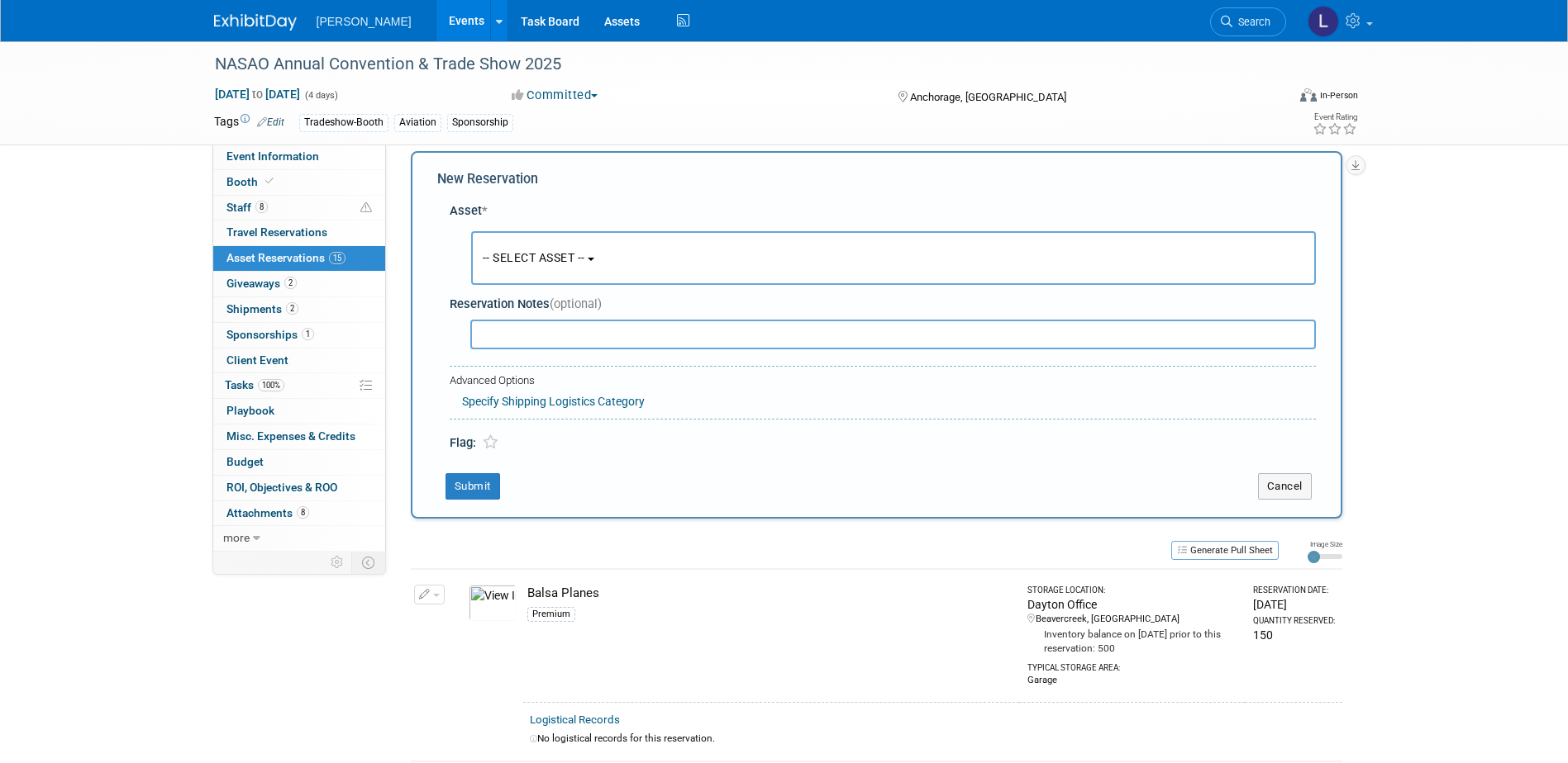
click at [550, 258] on span "-- SELECT ASSET --" at bounding box center [534, 257] width 103 height 13
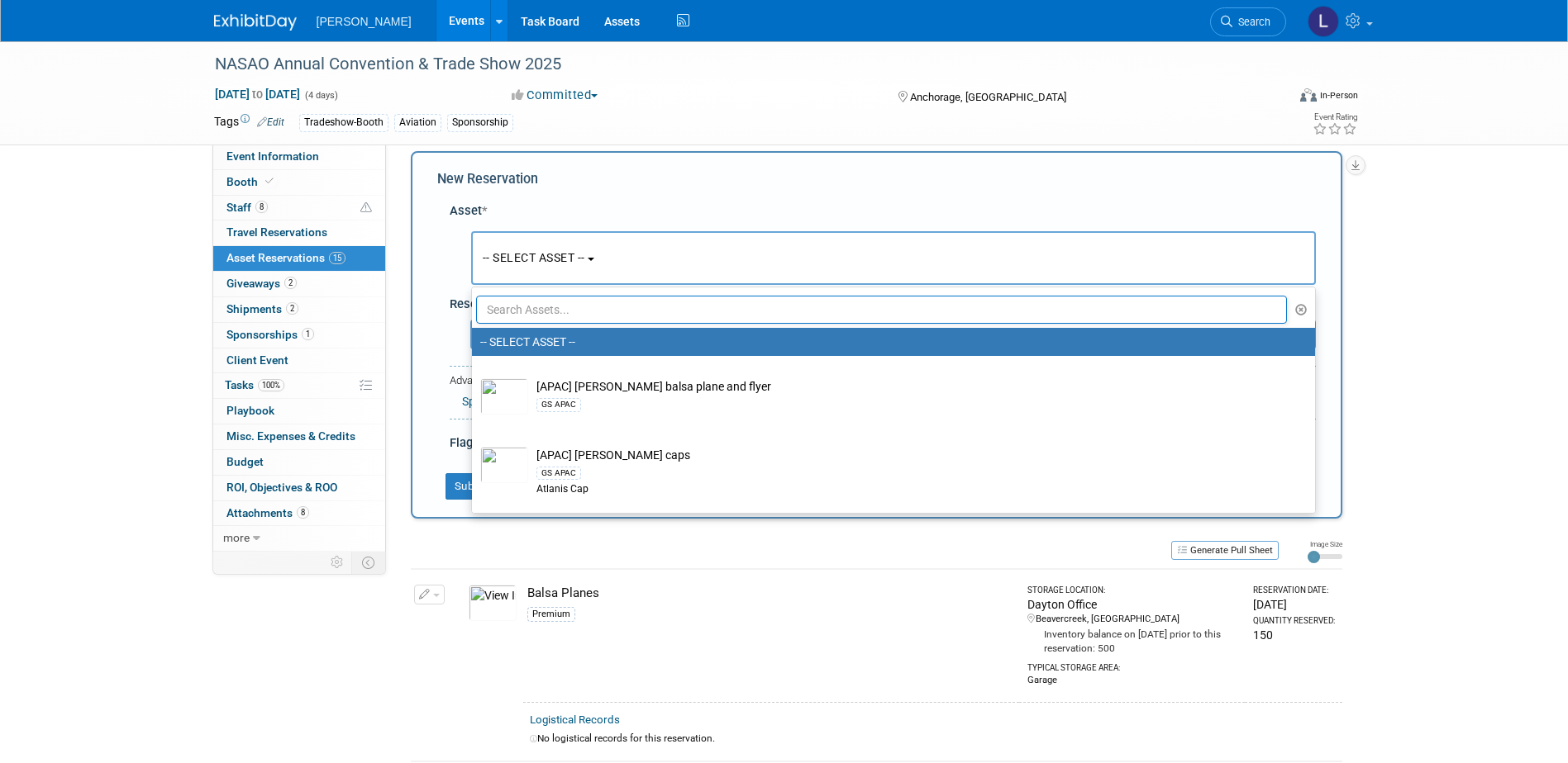
click at [580, 317] on input "text" at bounding box center [882, 309] width 811 height 28
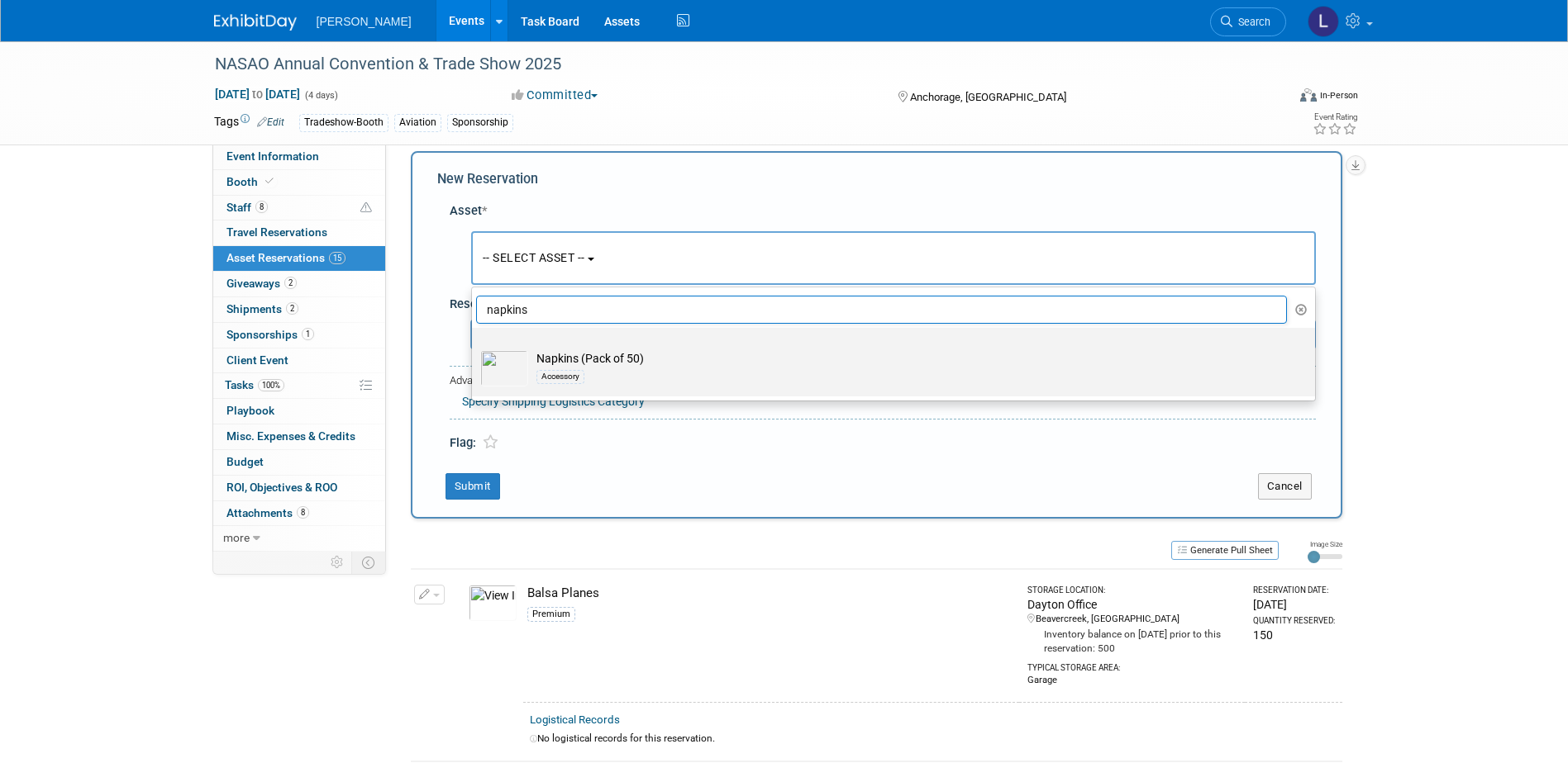
type input "napkins"
click at [895, 367] on div "Accessory" at bounding box center [909, 376] width 745 height 19
click at [475, 348] on input "Napkins (Pack of 50) Accessory" at bounding box center [469, 343] width 11 height 11
select select "10723123"
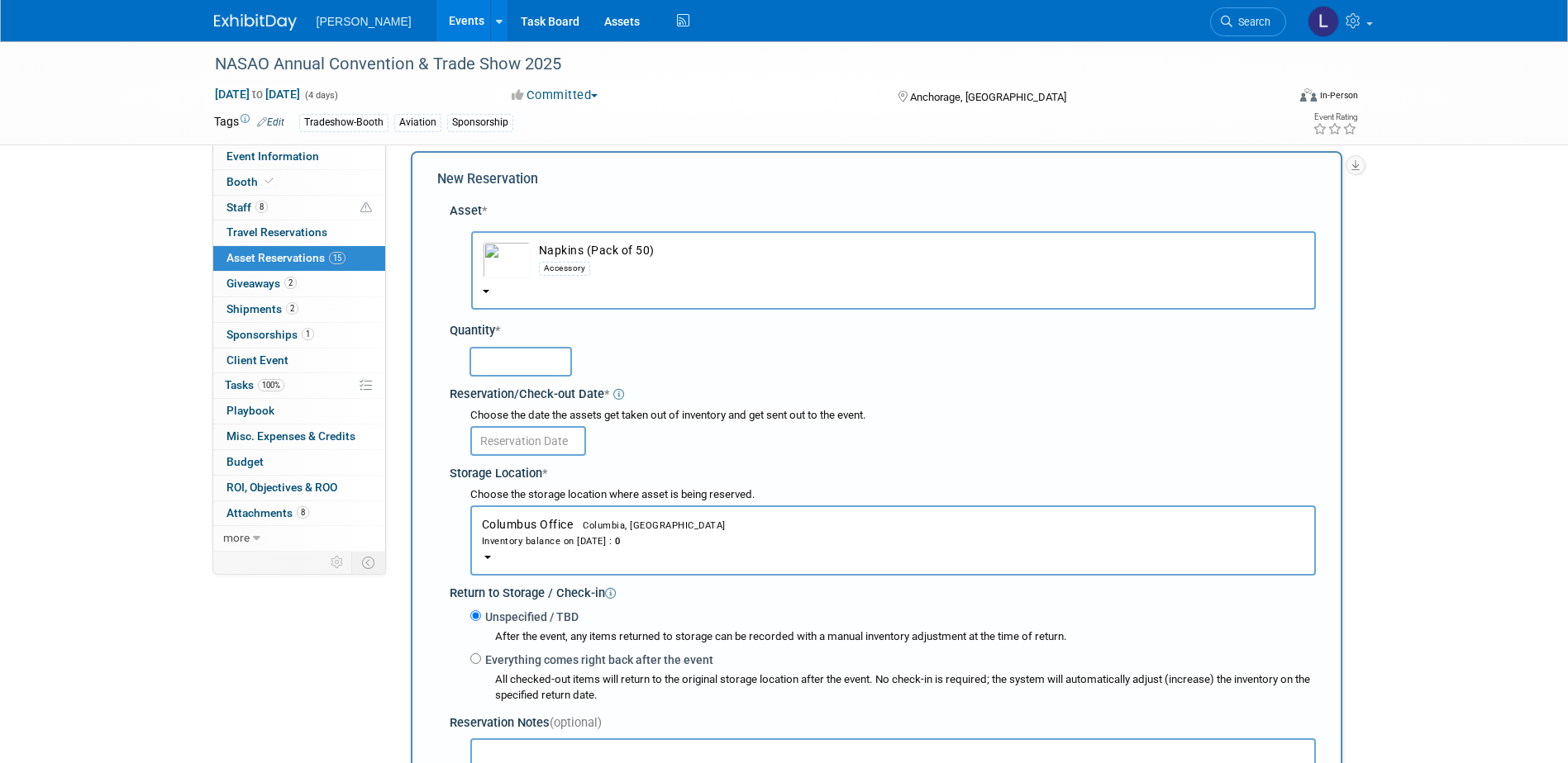
click at [554, 361] on input "text" at bounding box center [521, 361] width 103 height 30
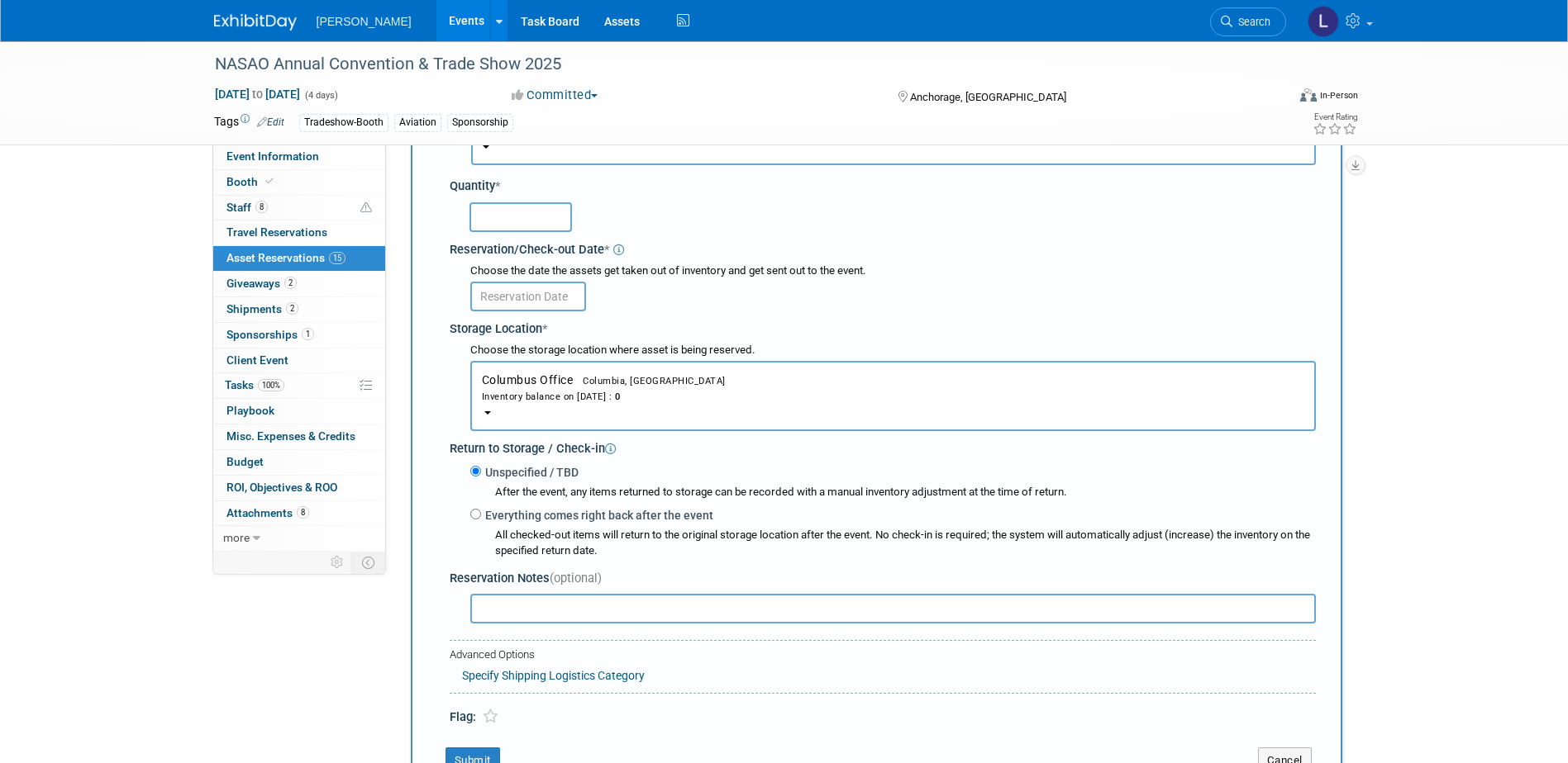
scroll to position [181, 0]
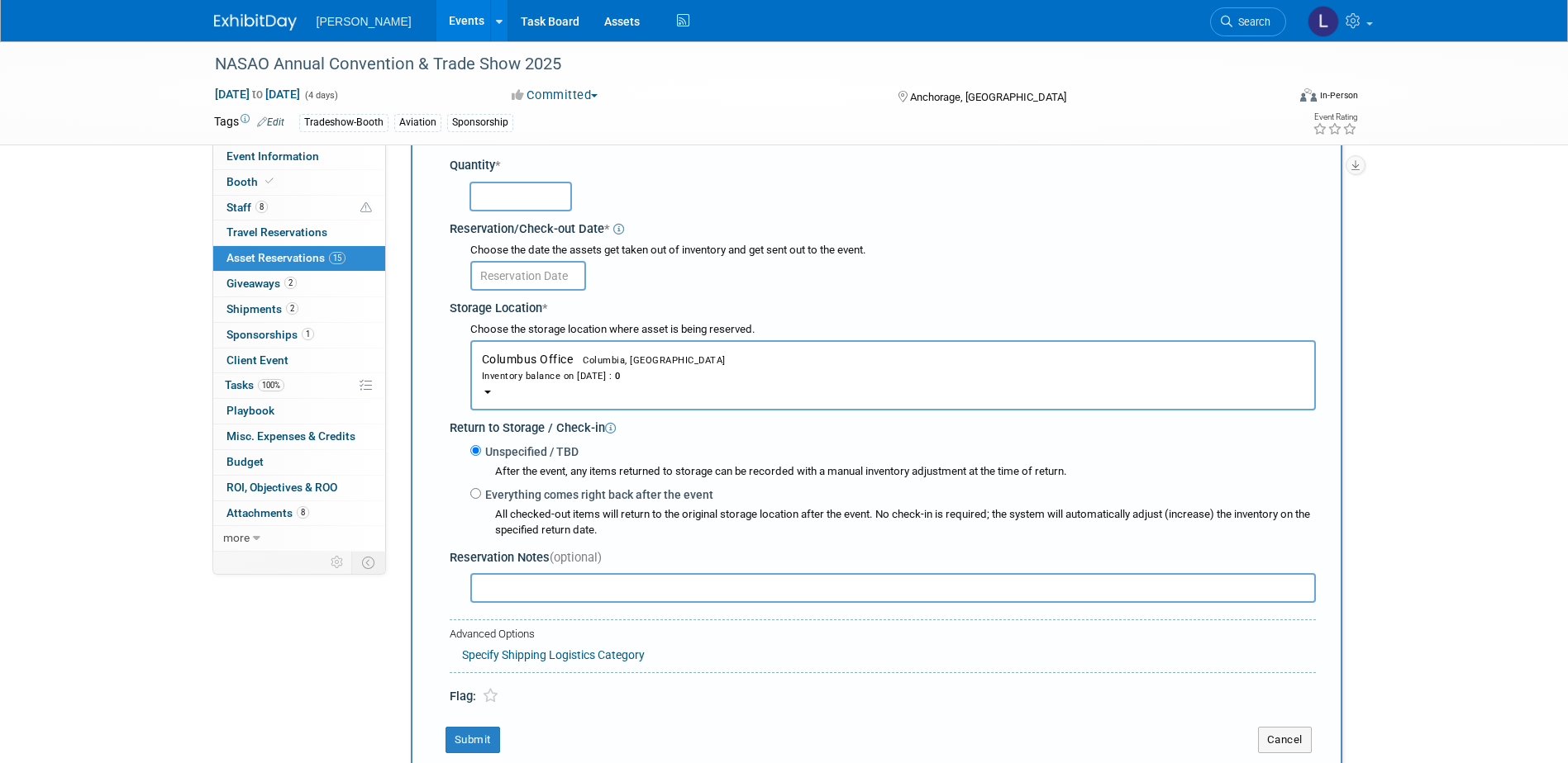
click at [853, 371] on div "Inventory balance on [DATE] : 0" at bounding box center [893, 375] width 823 height 15
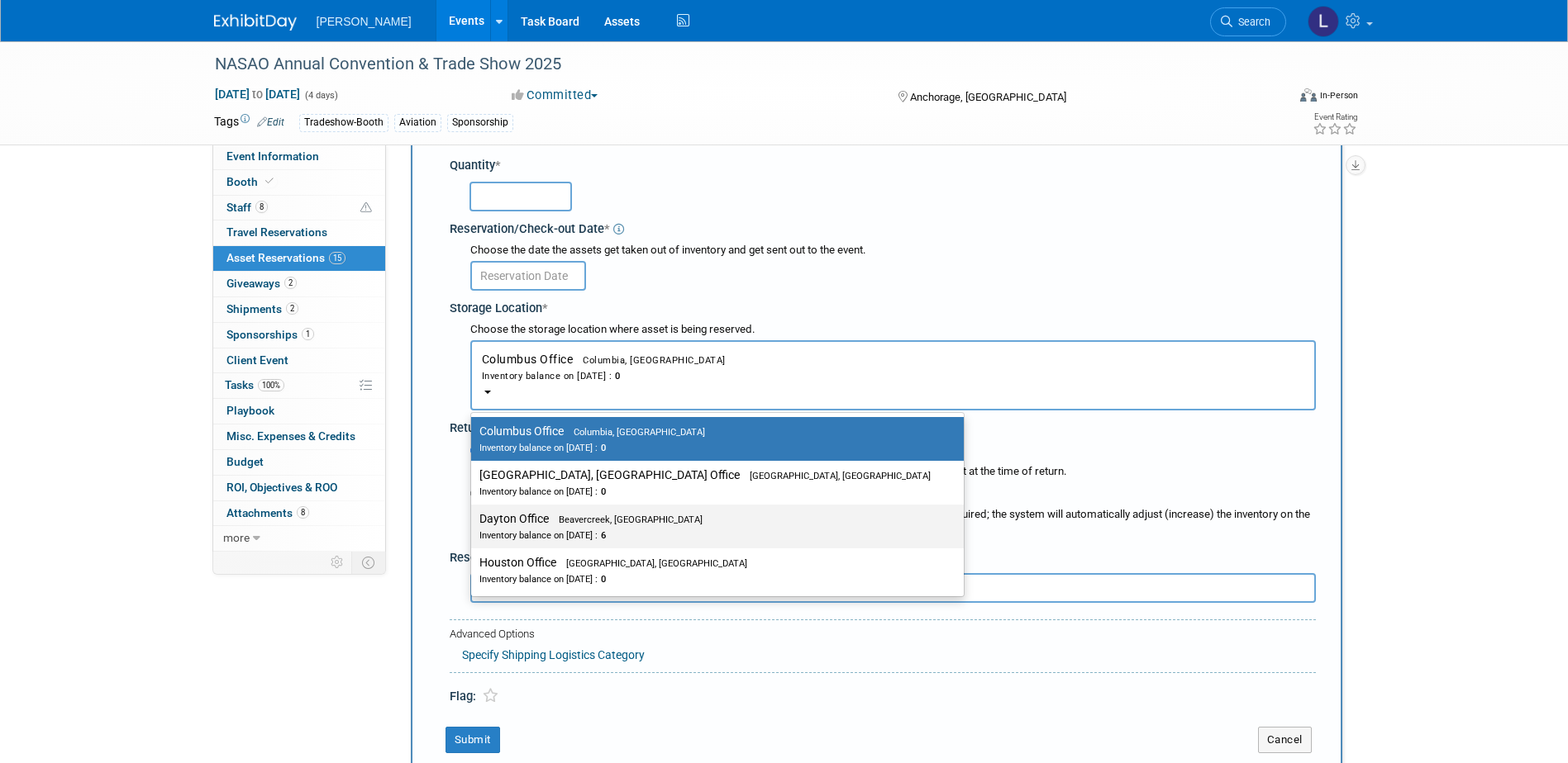
click at [649, 534] on div "Inventory balance on [DATE] : 6" at bounding box center [705, 534] width 452 height 15
click at [474, 525] on input "Dayton Office Beavercreek, [GEOGRAPHIC_DATA] Inventory balance on [DATE] : 6" at bounding box center [468, 519] width 11 height 11
select select "11223930"
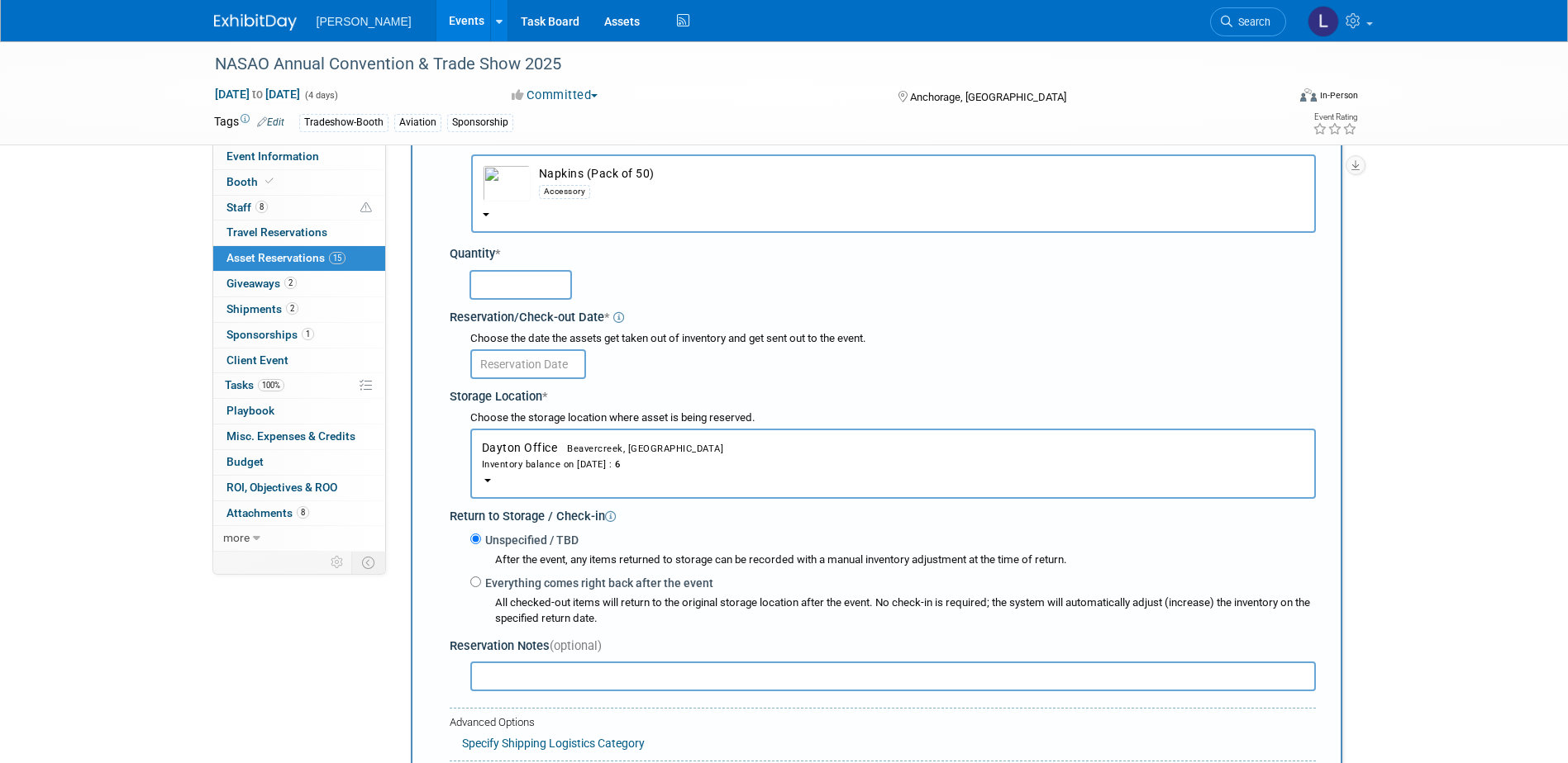
scroll to position [0, 0]
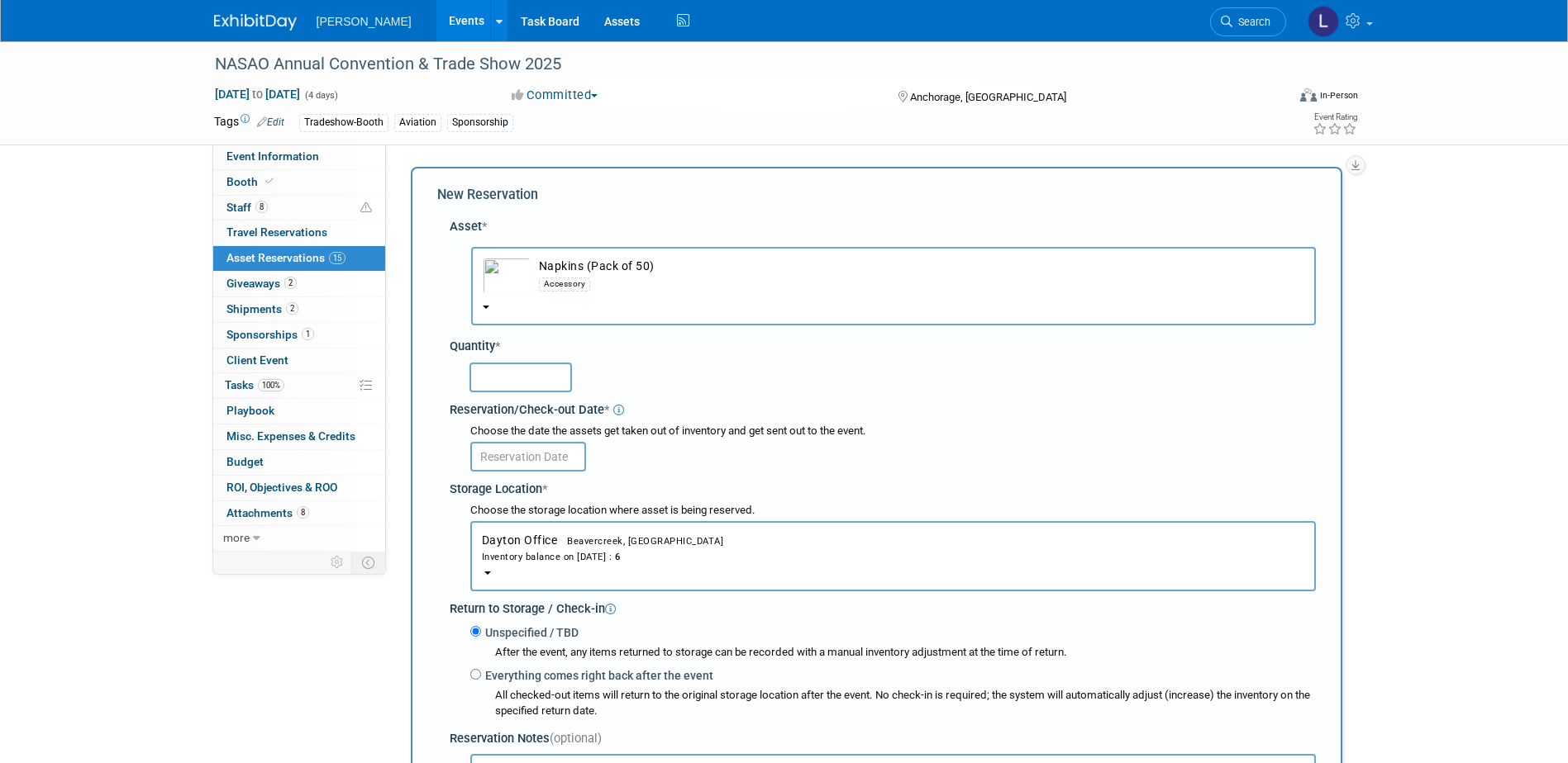
click at [518, 374] on input "text" at bounding box center [521, 377] width 103 height 30
type input "2"
click at [557, 455] on input "text" at bounding box center [528, 456] width 116 height 30
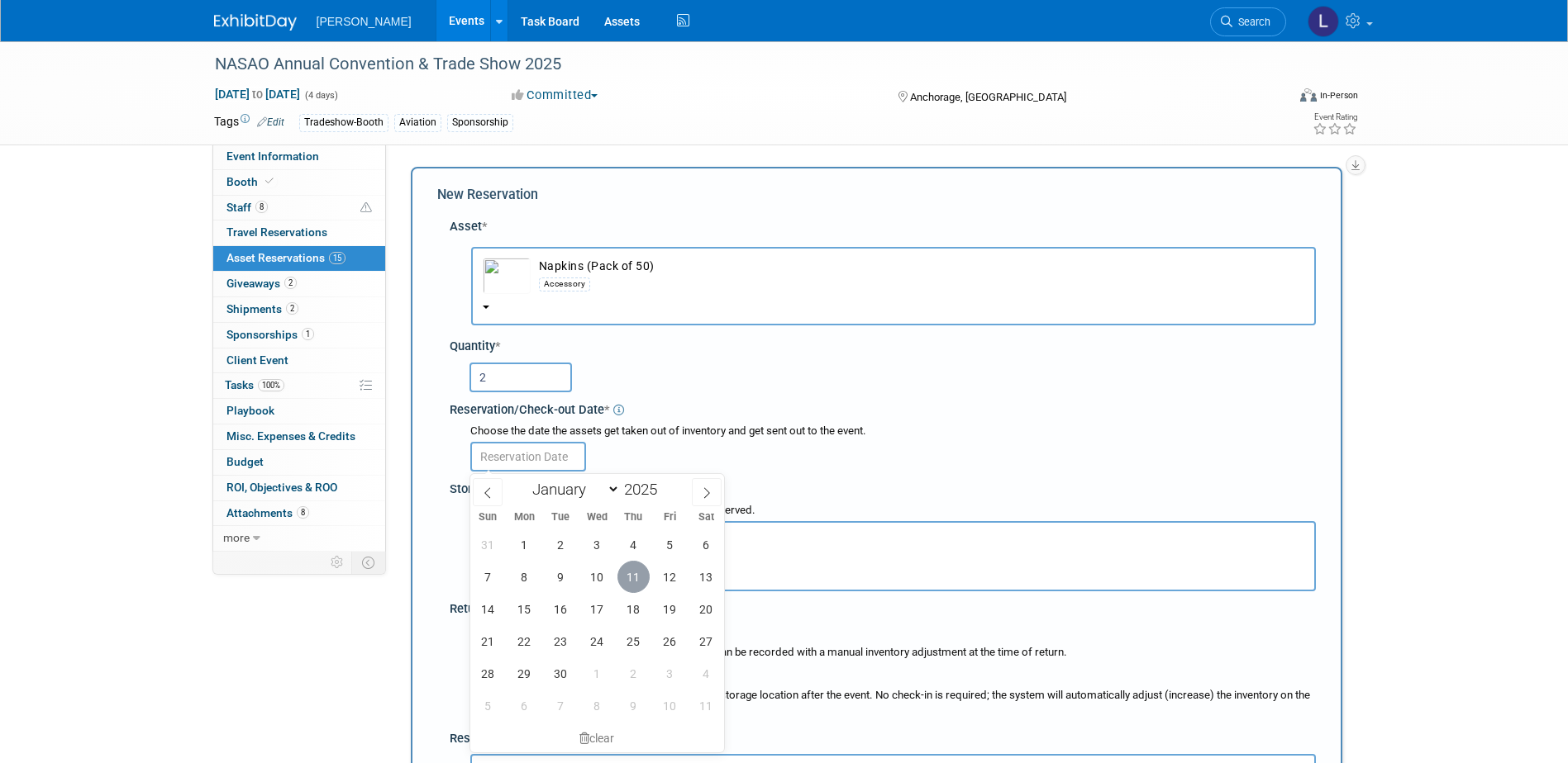
click at [624, 575] on span "11" at bounding box center [634, 577] width 33 height 33
type input "[DATE]"
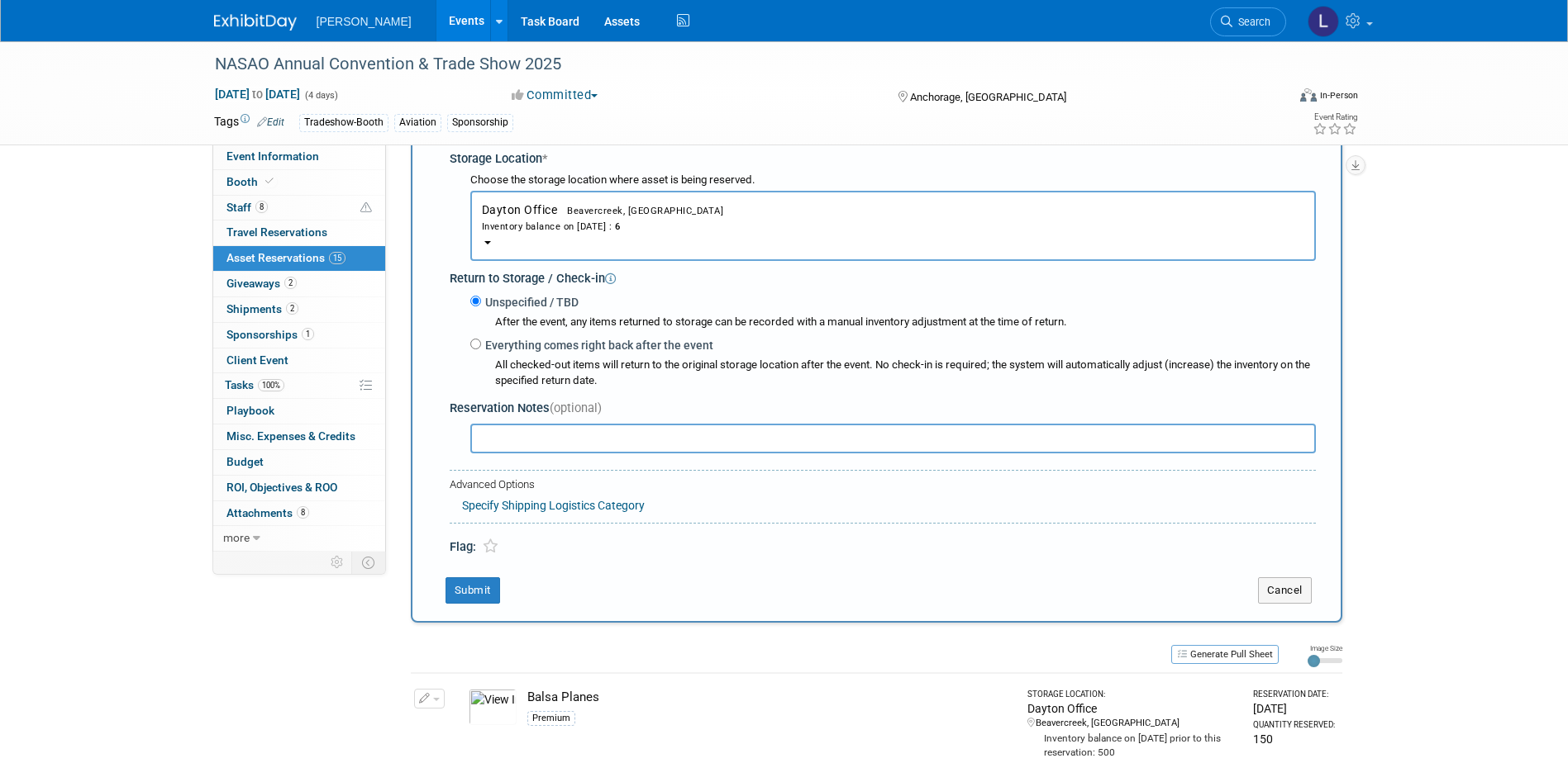
scroll to position [496, 0]
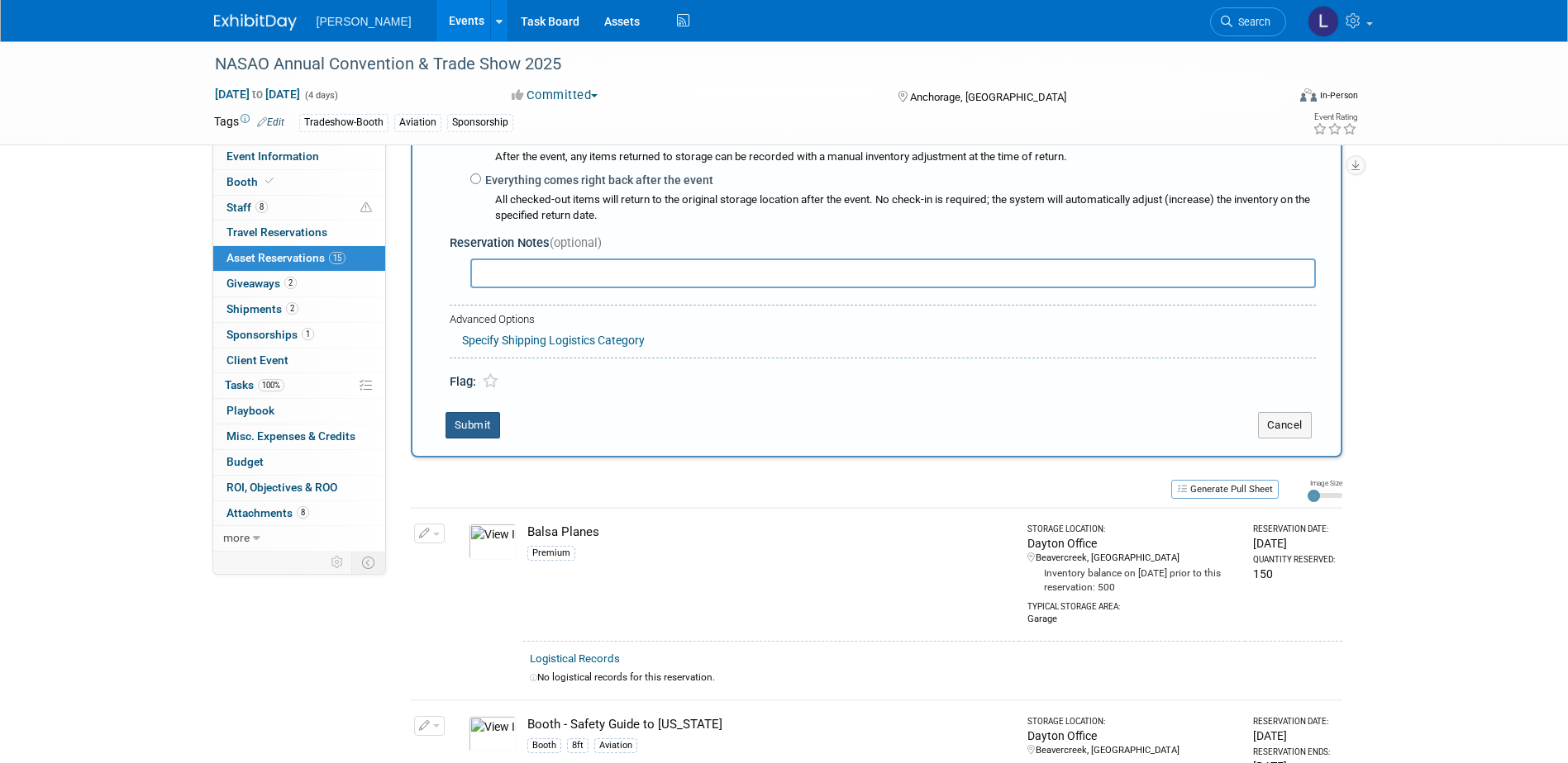
click at [483, 426] on button "Submit" at bounding box center [473, 425] width 55 height 27
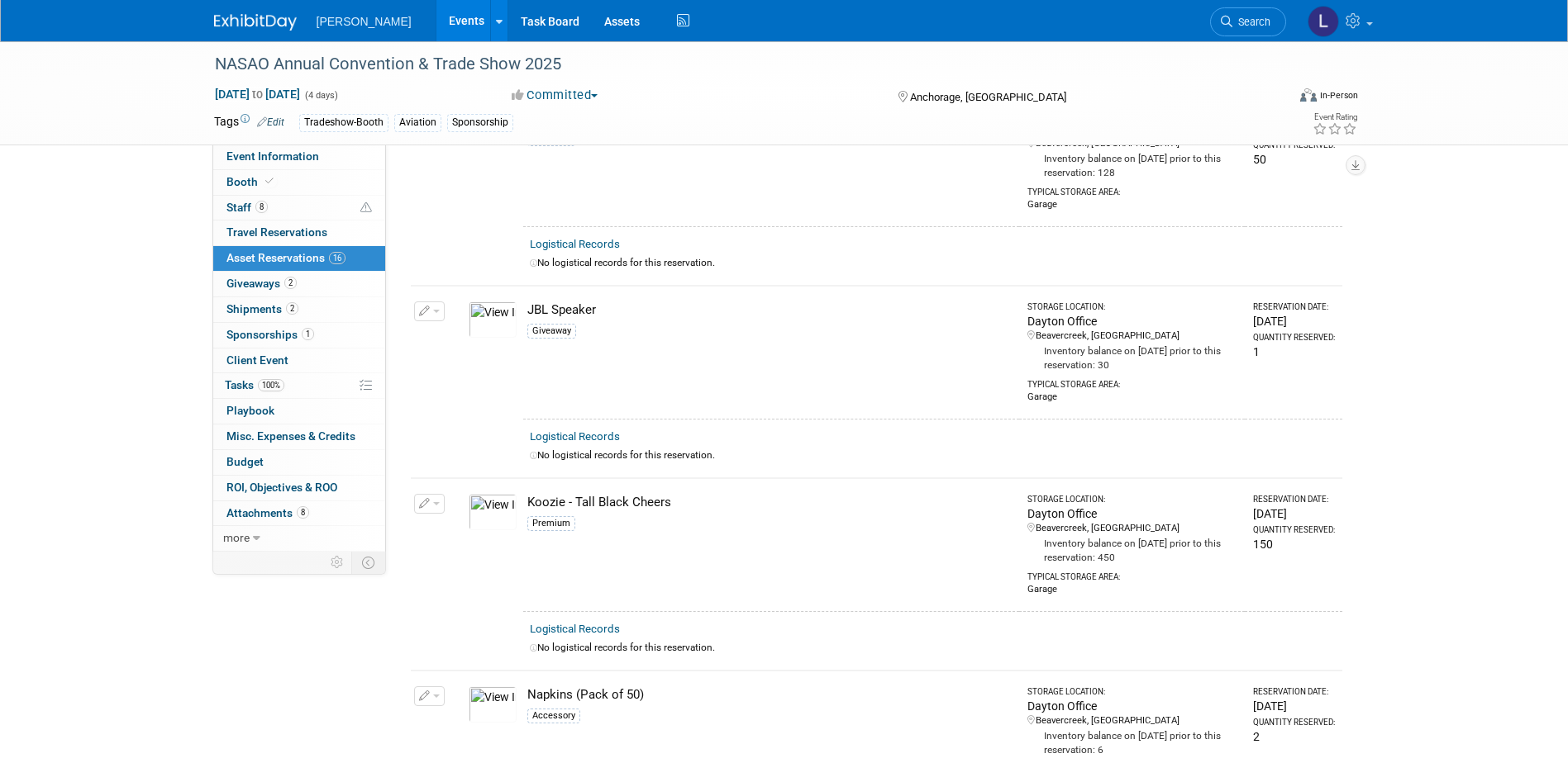
scroll to position [1285, 0]
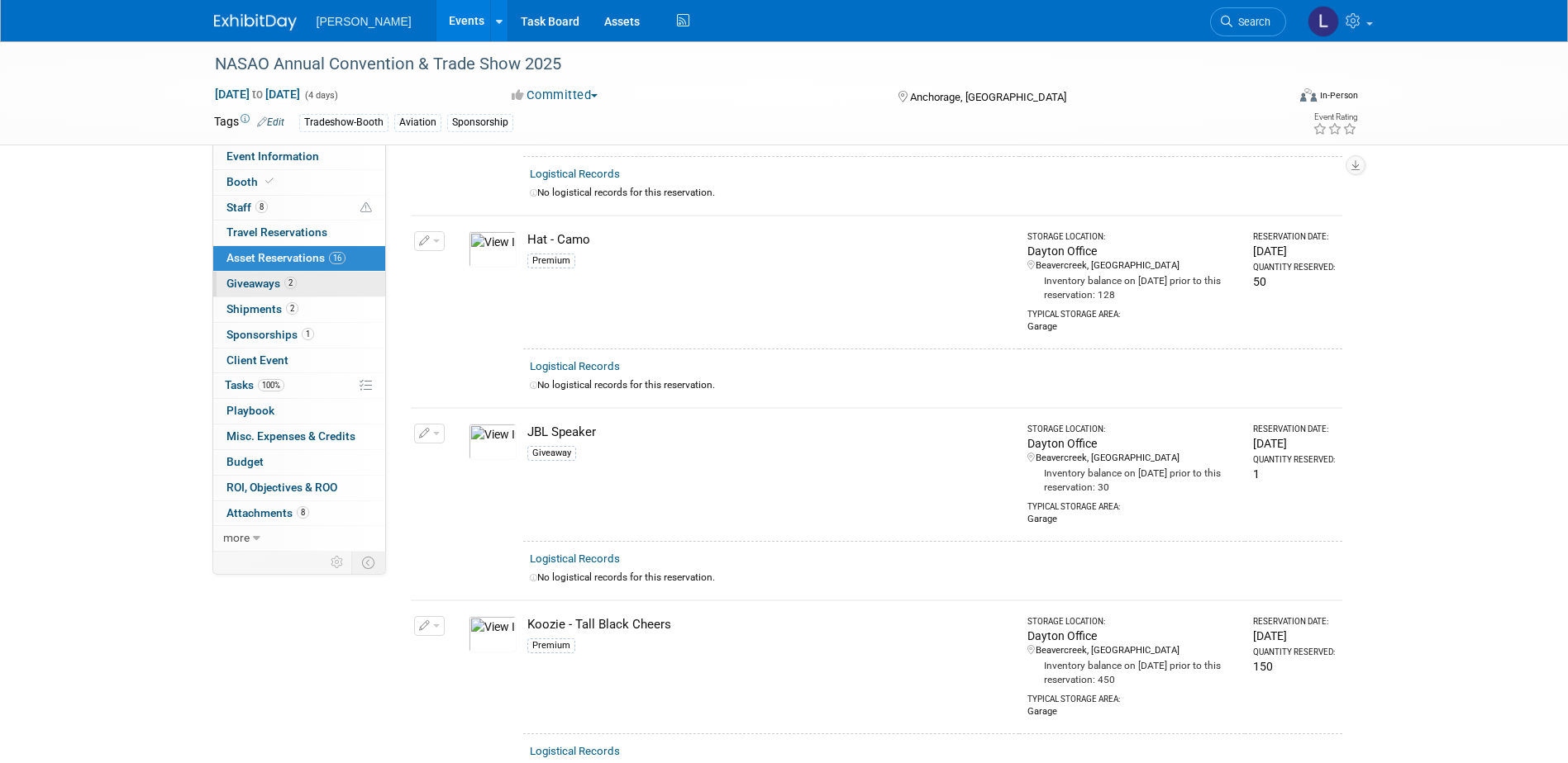
click at [329, 291] on link "2 Giveaways 2" at bounding box center [299, 283] width 172 height 25
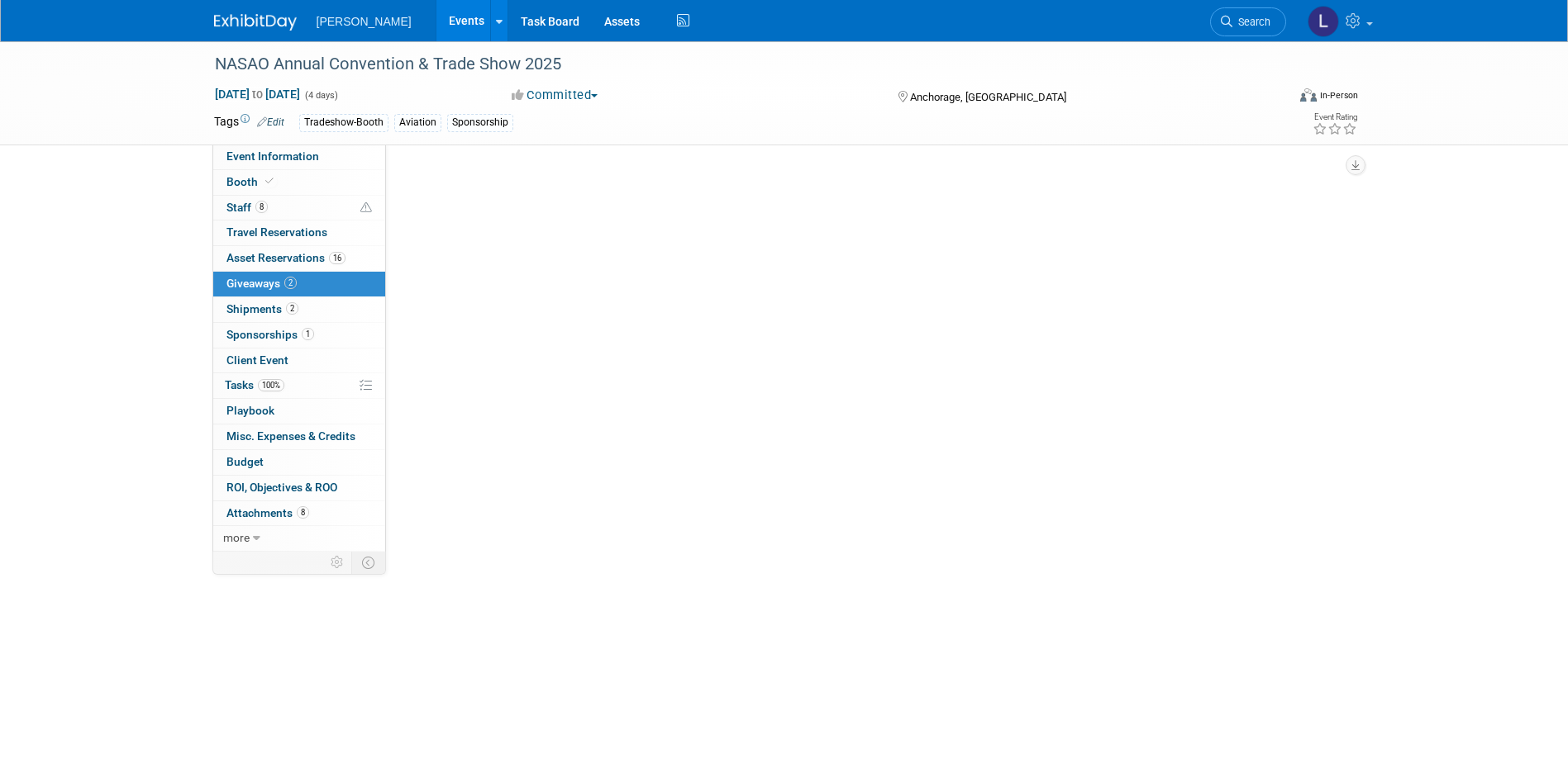
scroll to position [0, 0]
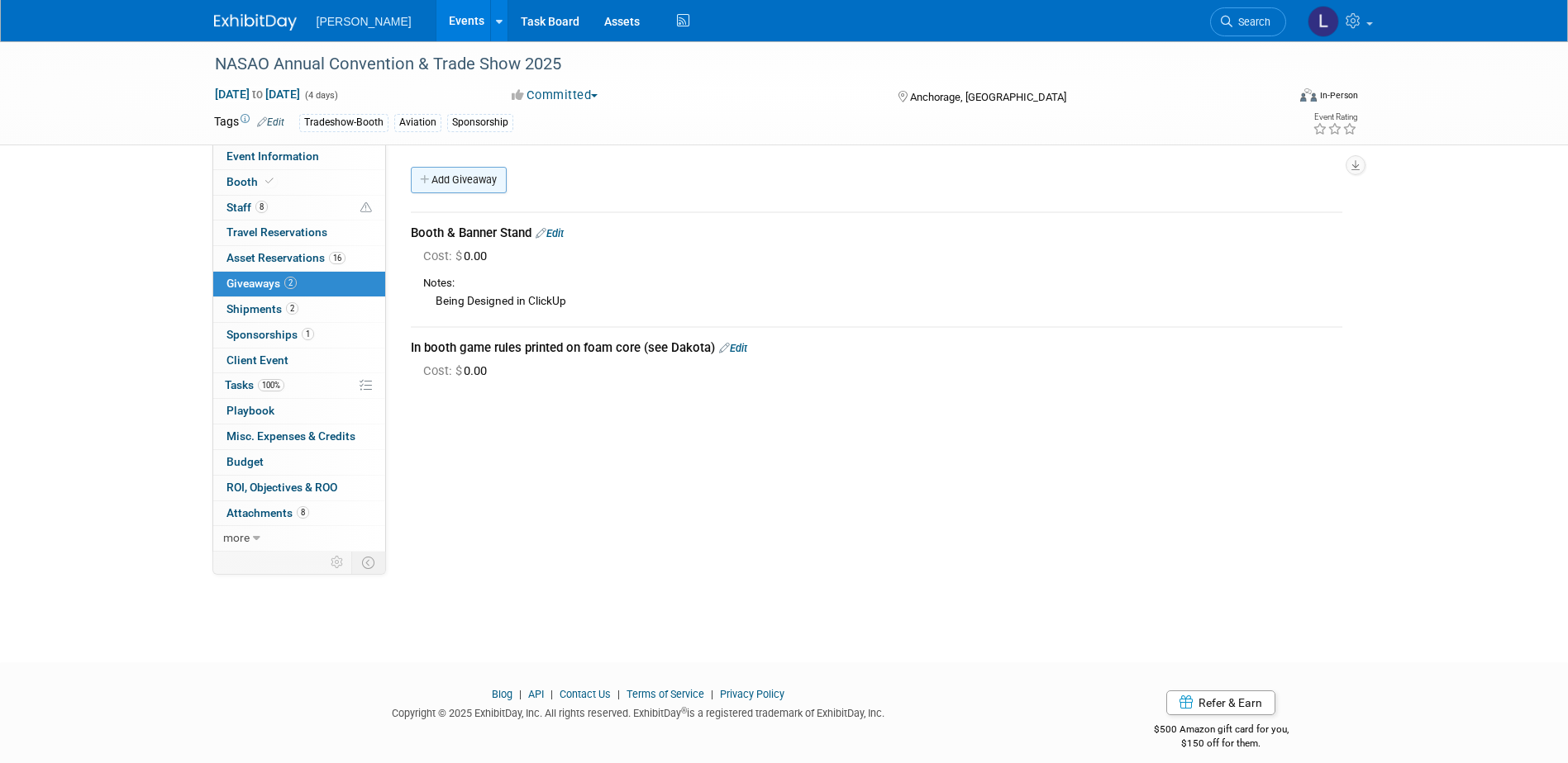
click at [460, 181] on link "Add Giveaway" at bounding box center [458, 180] width 96 height 27
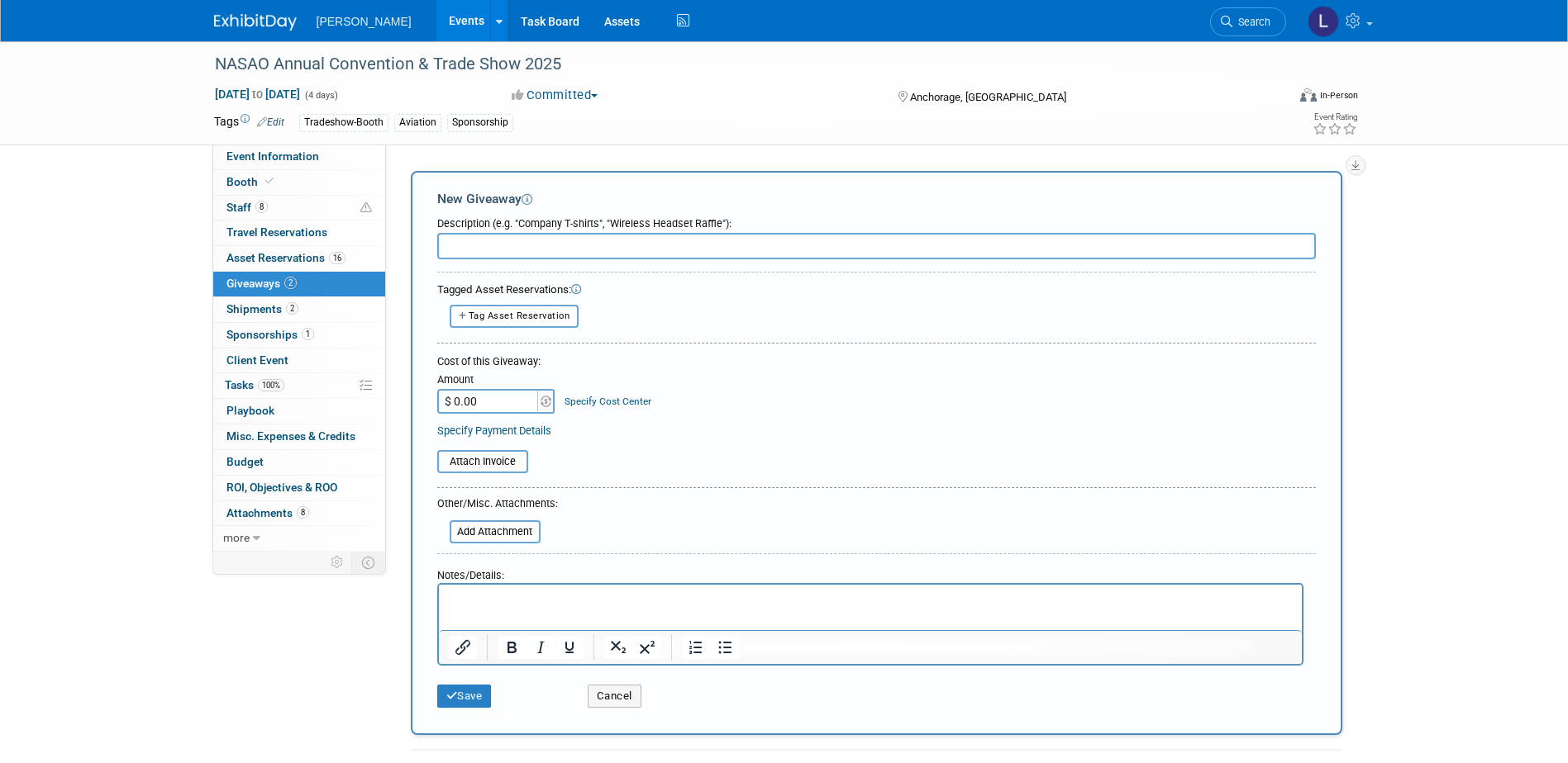
click at [524, 244] on input "text" at bounding box center [876, 246] width 878 height 27
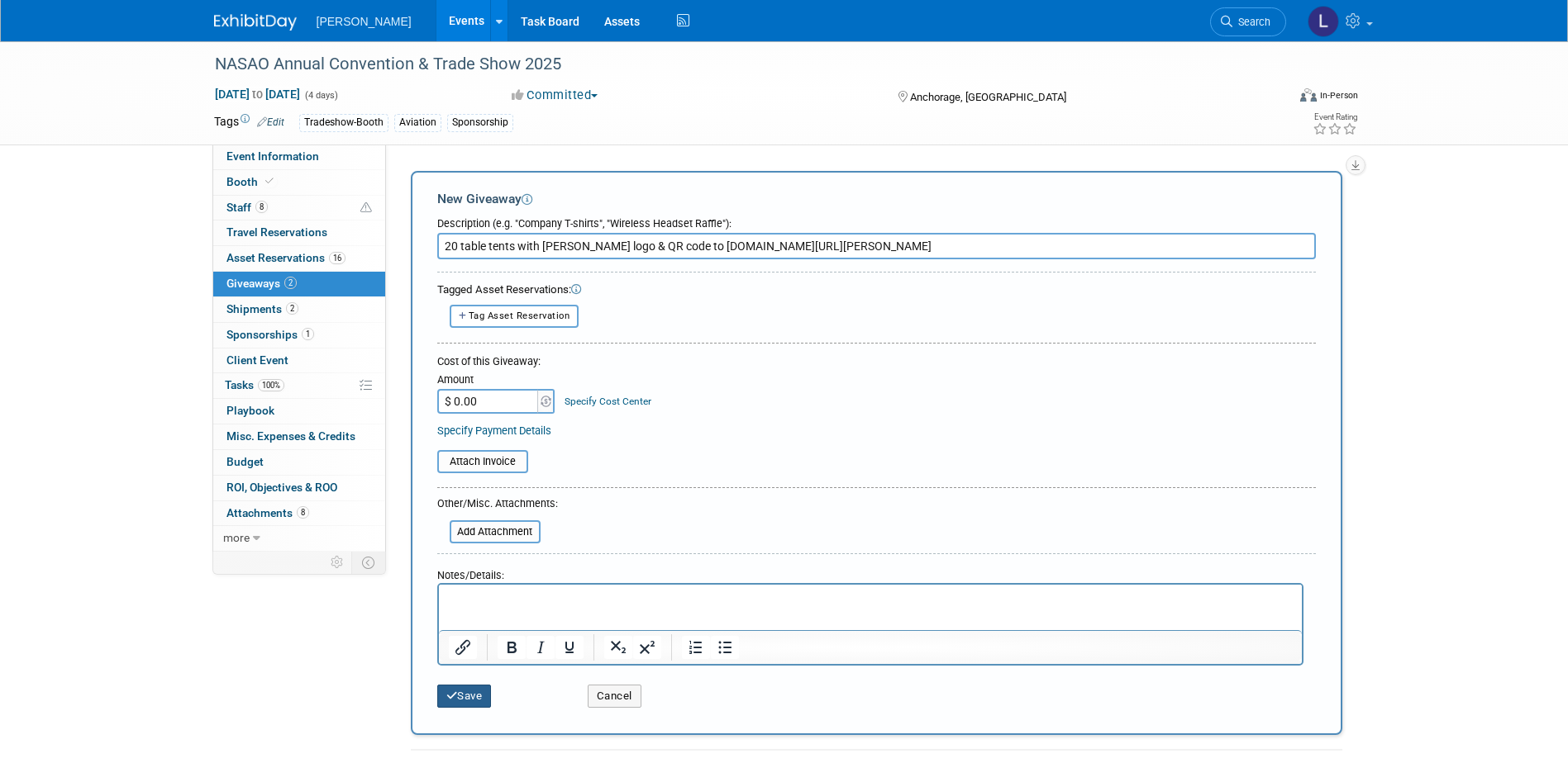
type input "20 table tents with [PERSON_NAME] logo & QR code to [DOMAIN_NAME][URL][PERSON_N…"
click at [486, 700] on button "Save" at bounding box center [464, 696] width 55 height 23
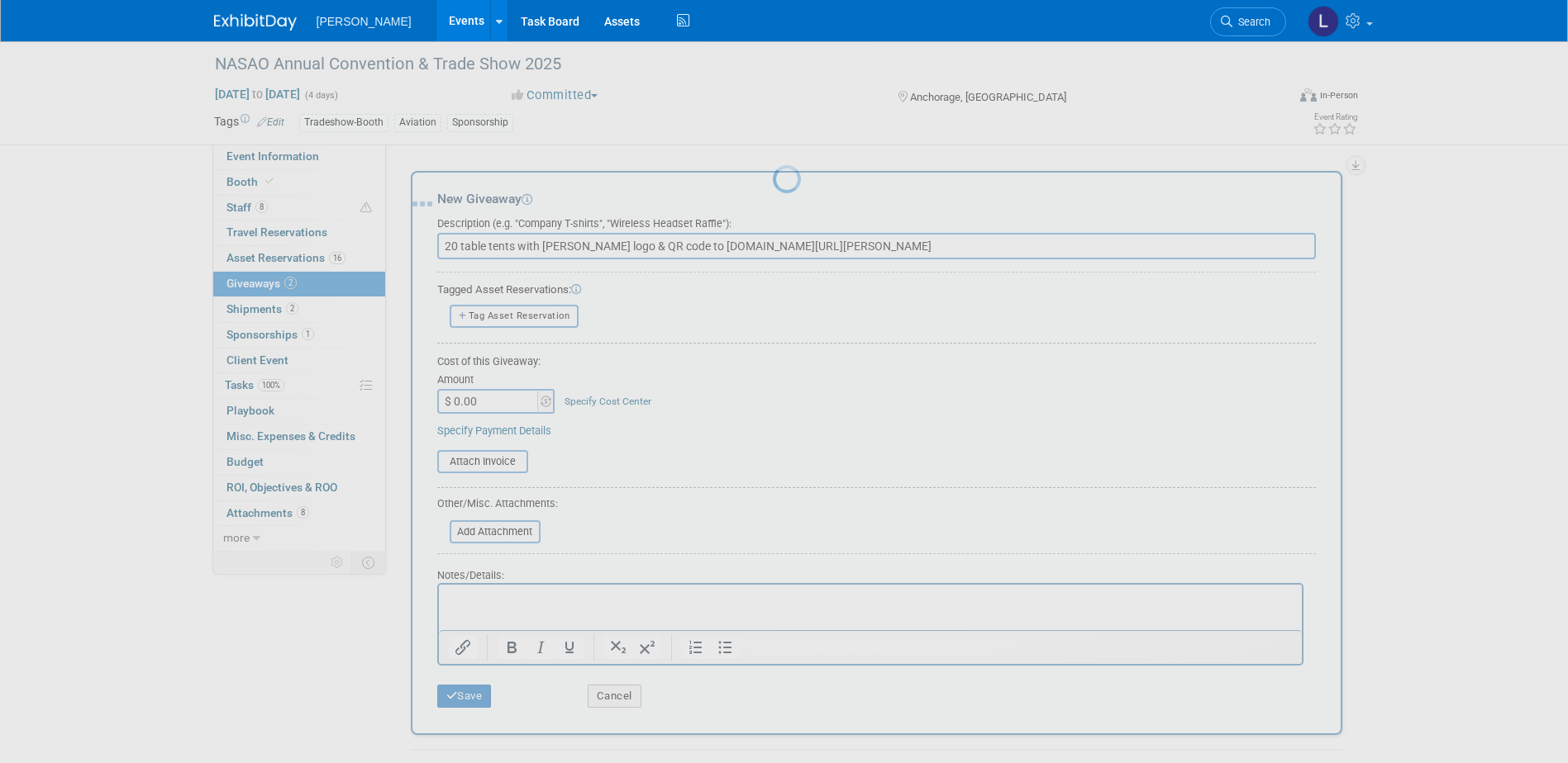
scroll to position [15, 0]
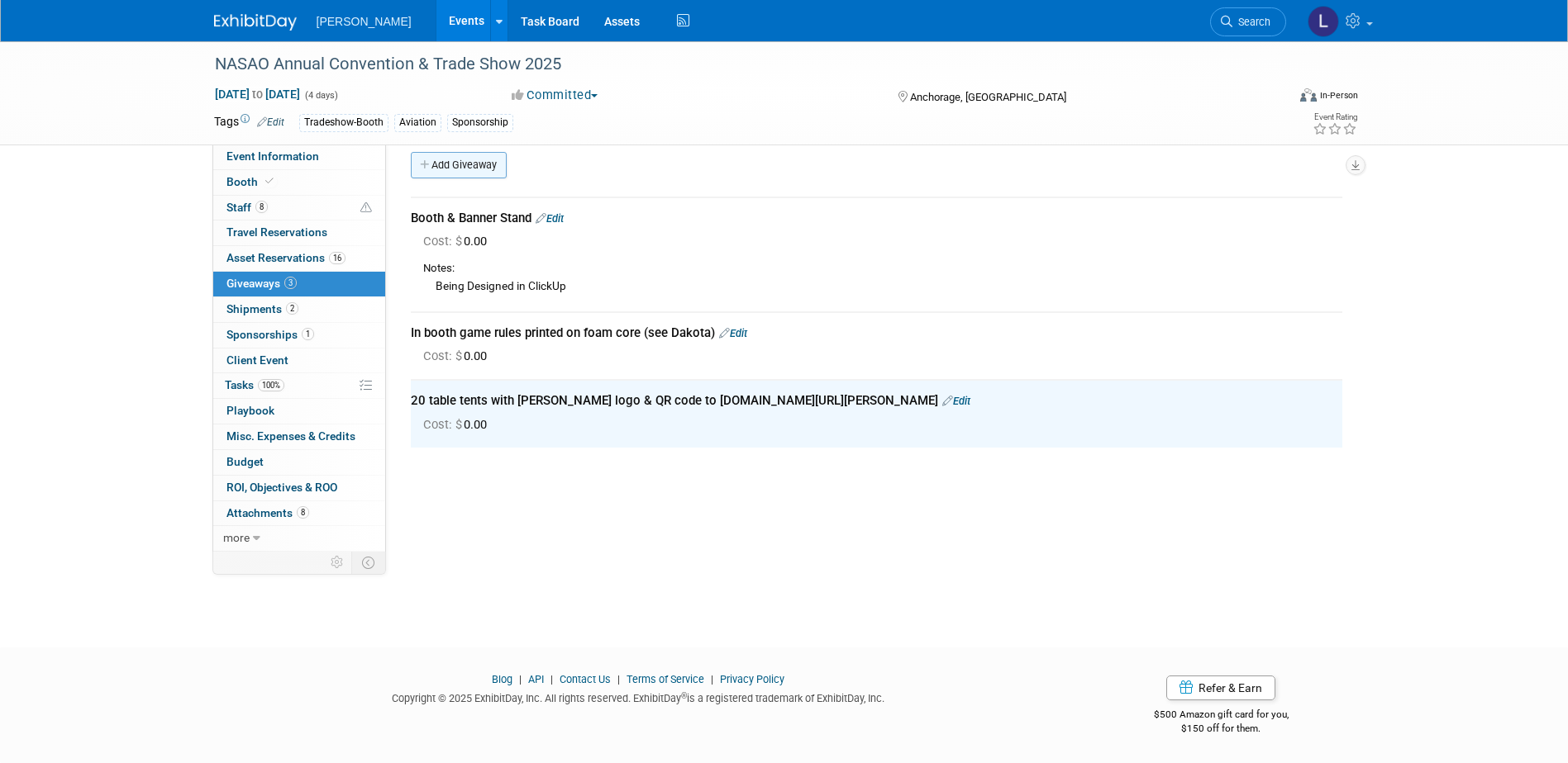
click at [458, 159] on link "Add Giveaway" at bounding box center [458, 164] width 96 height 27
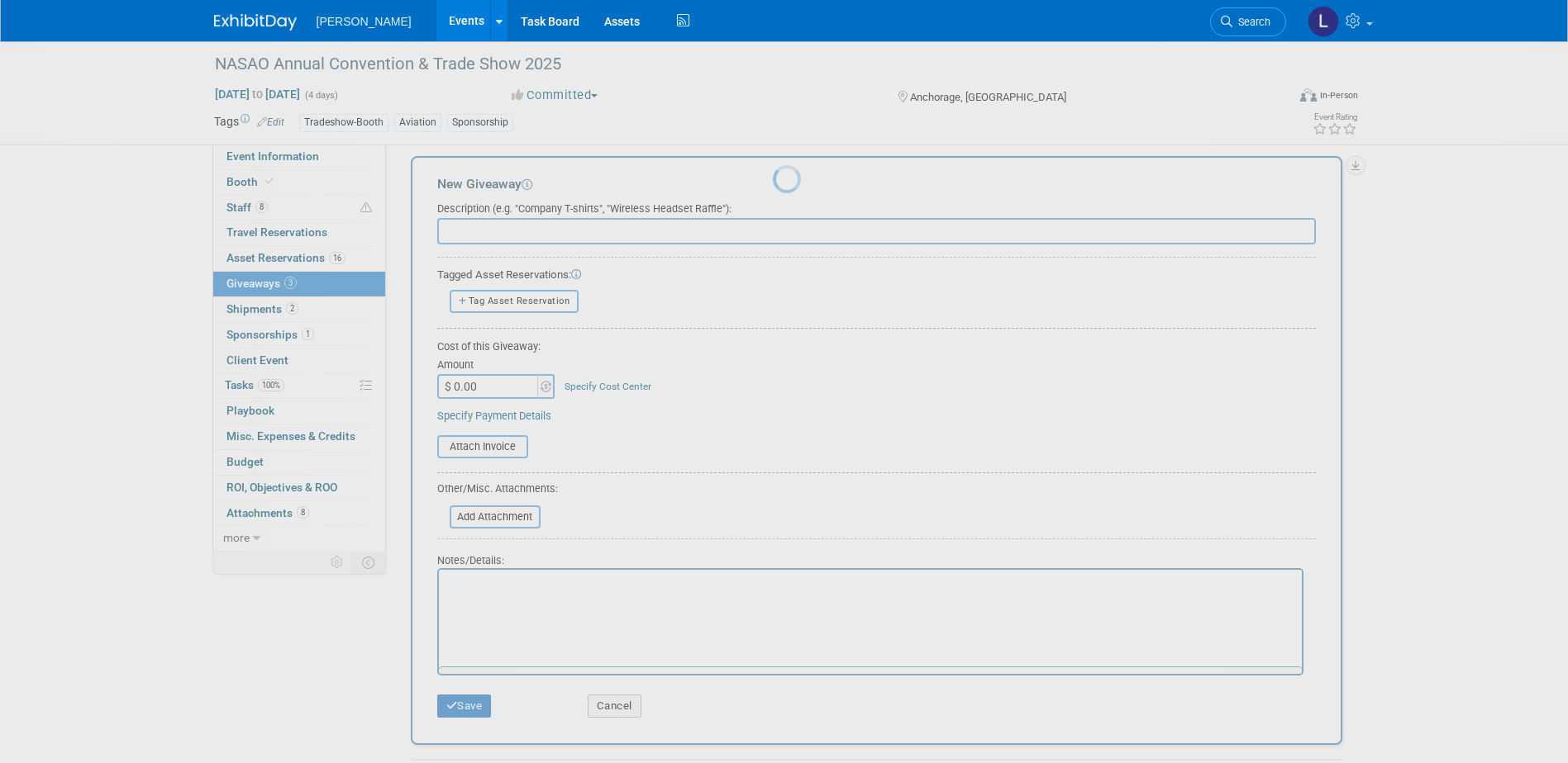
scroll to position [0, 0]
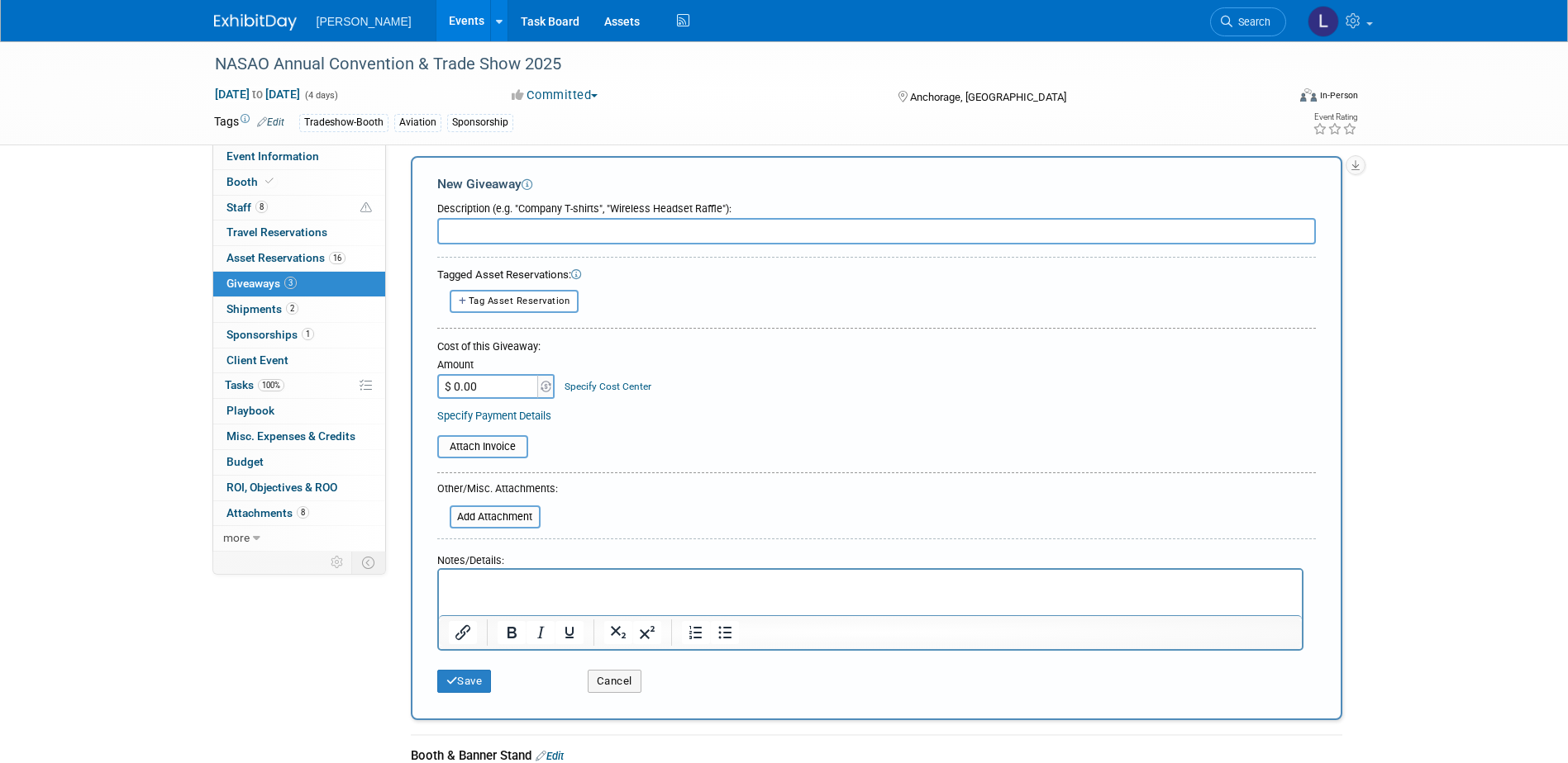
click at [497, 236] on input "text" at bounding box center [876, 231] width 878 height 27
click at [524, 224] on input "generic sign - "sponsored by [PERSON_NAME]"" at bounding box center [876, 231] width 878 height 27
type input "generic 11x17 foam core sign - "Sponsored by [PERSON_NAME]""
click at [473, 703] on div "New Giveaway Description (e.g. "Company T-shirts", "Wireless Headset Raffle"): …" at bounding box center [876, 438] width 931 height 564
click at [473, 691] on button "Save" at bounding box center [464, 681] width 55 height 23
